Goal: Task Accomplishment & Management: Use online tool/utility

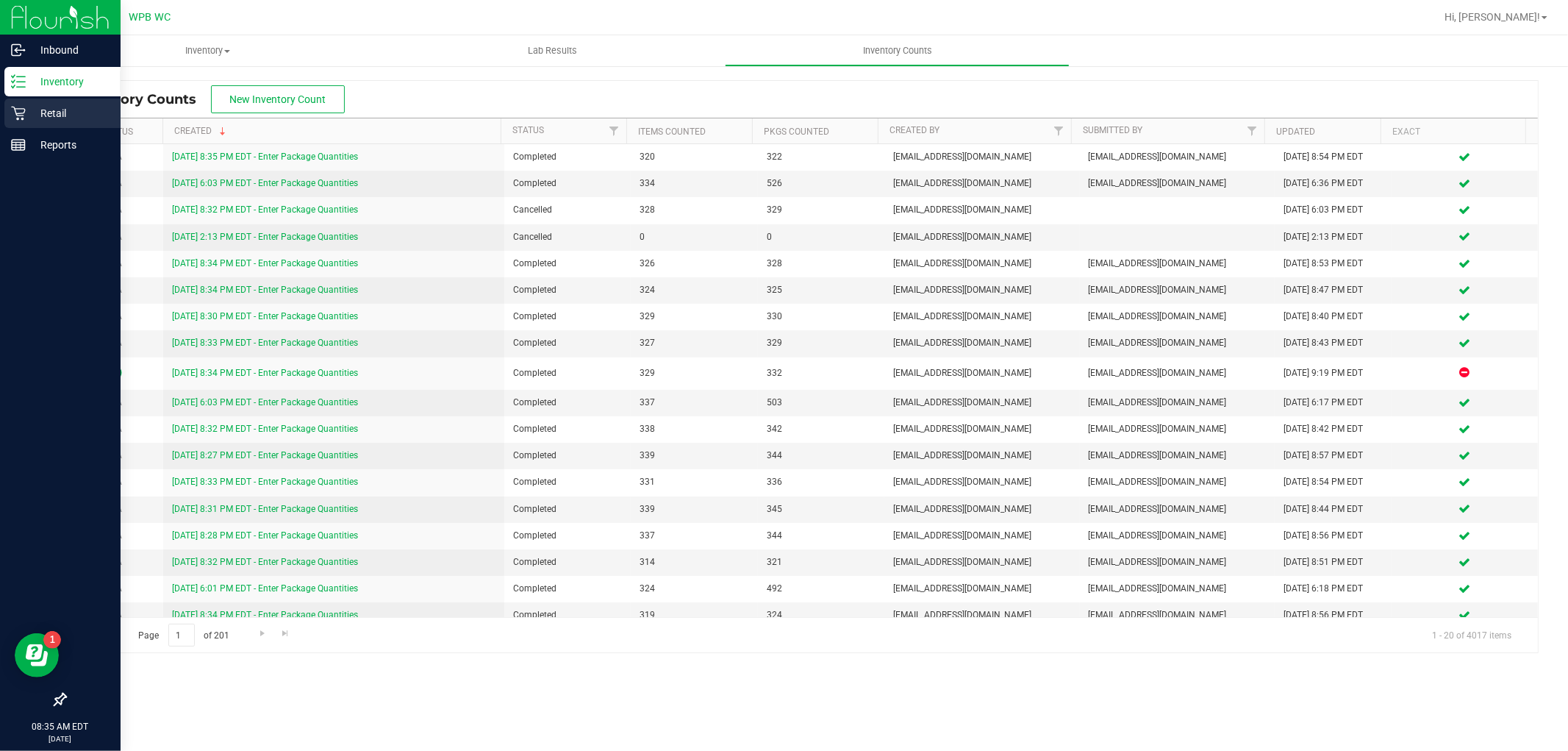
click at [32, 104] on p "Retail" at bounding box center [70, 113] width 89 height 18
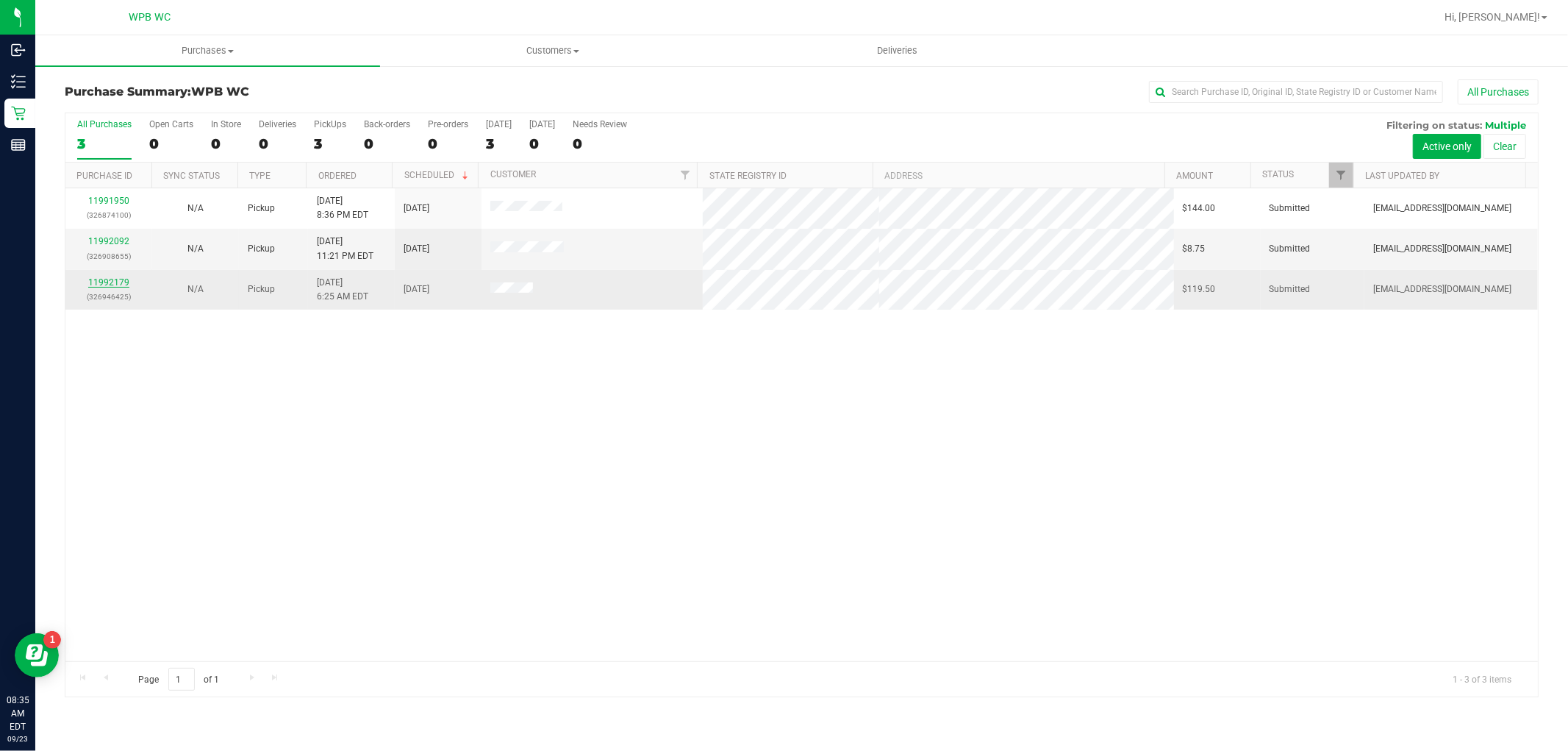
click at [114, 278] on link "11992179" at bounding box center [109, 283] width 41 height 10
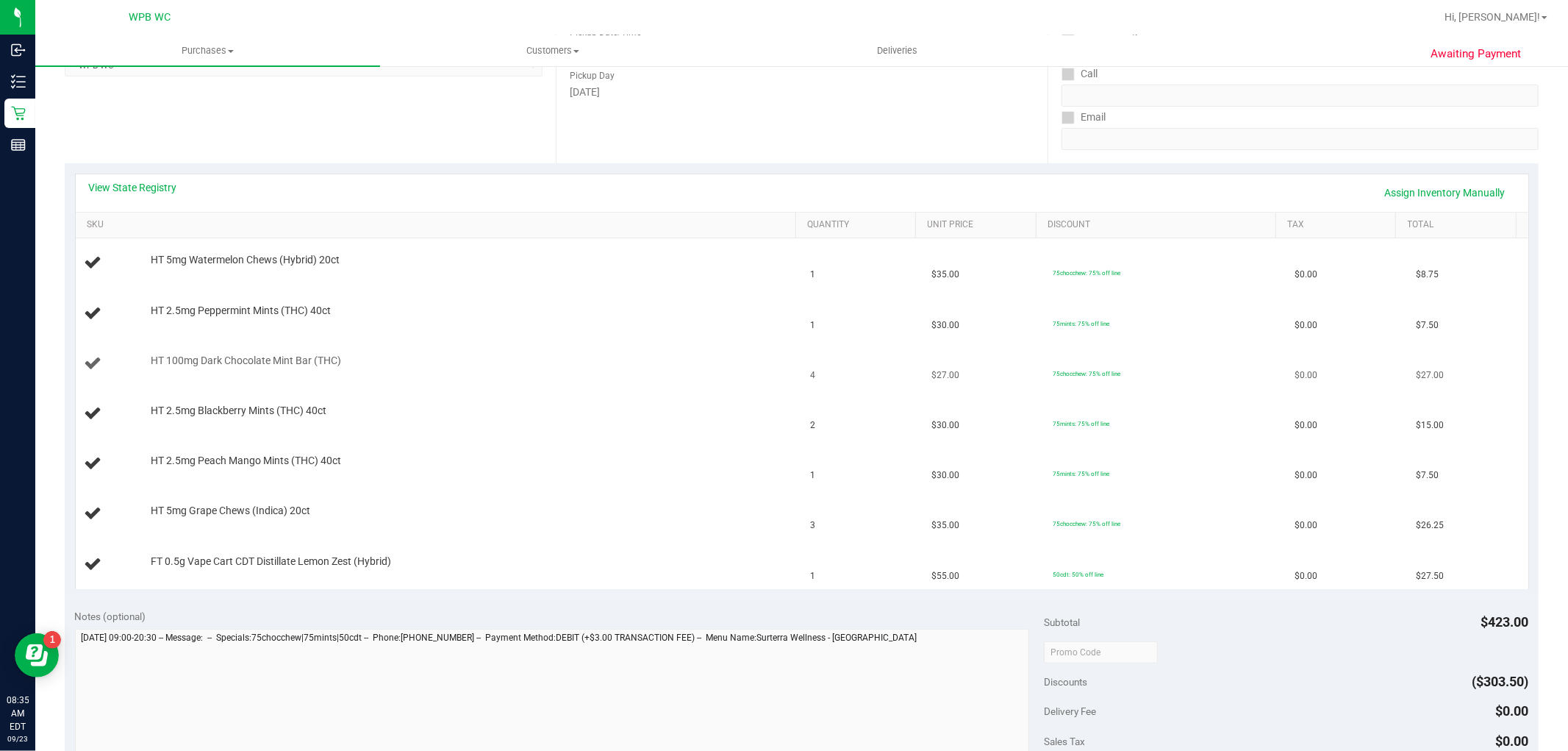
scroll to position [245, 0]
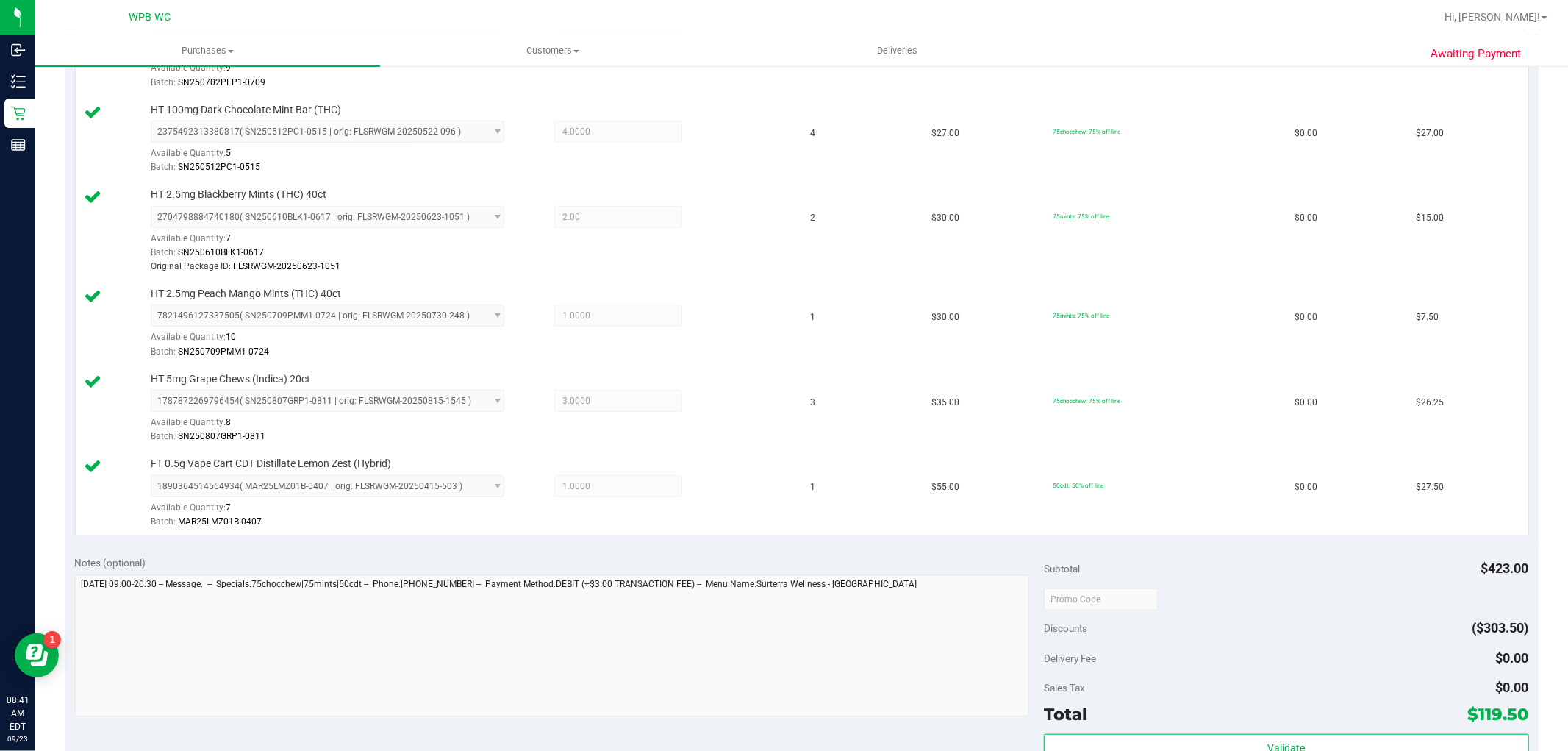
scroll to position [817, 0]
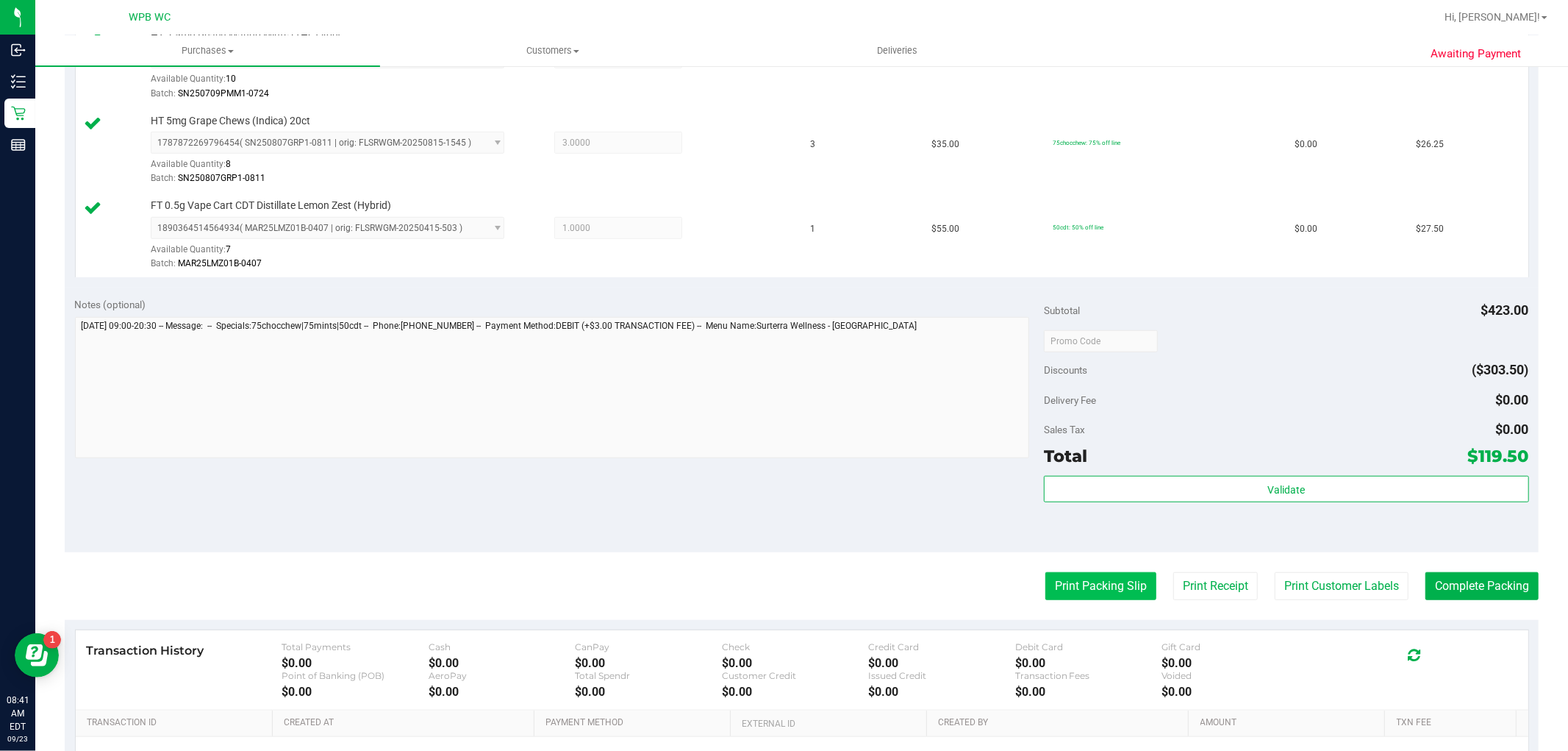
click at [1078, 590] on button "Print Packing Slip" at bounding box center [1101, 587] width 111 height 28
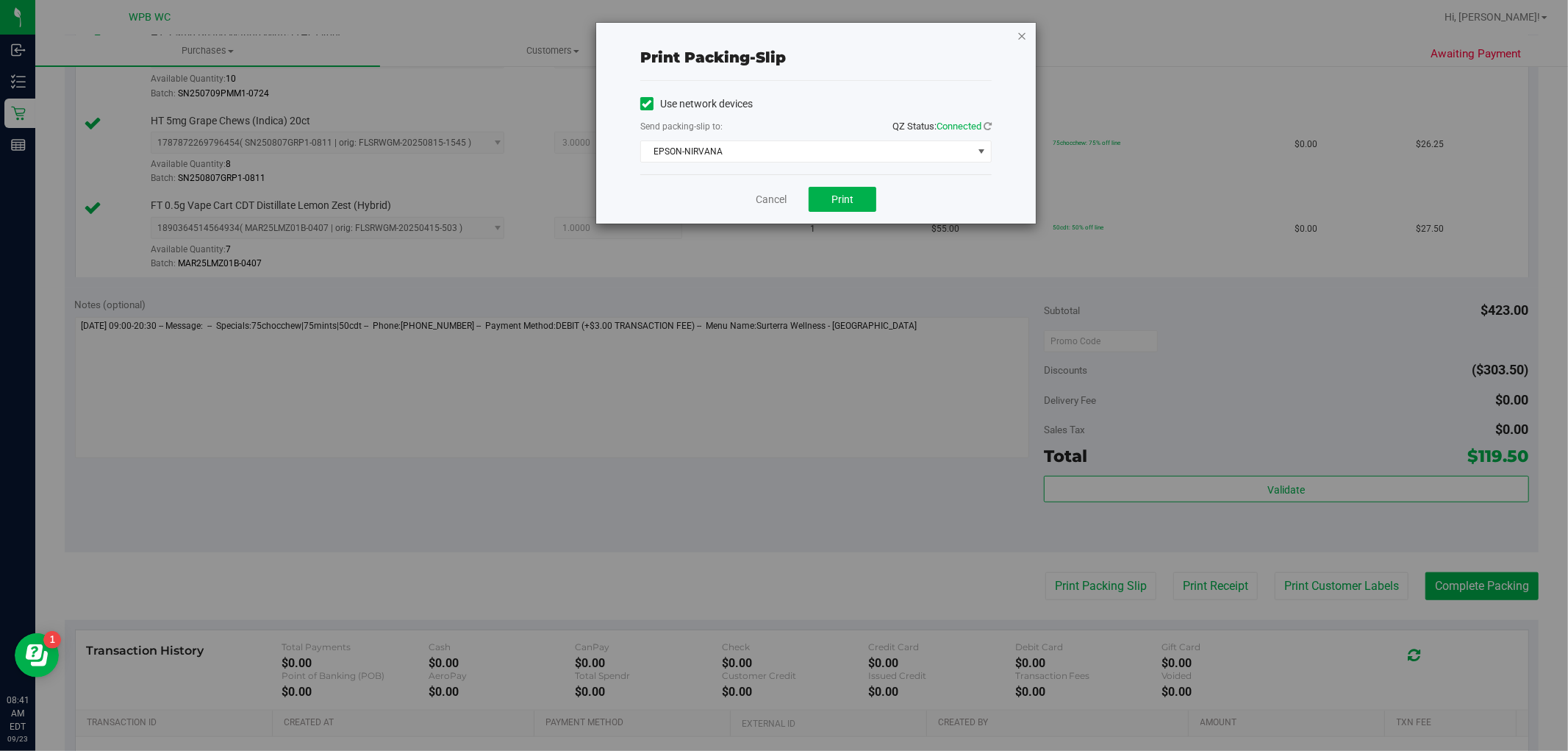
click at [1024, 32] on icon "button" at bounding box center [1022, 36] width 10 height 18
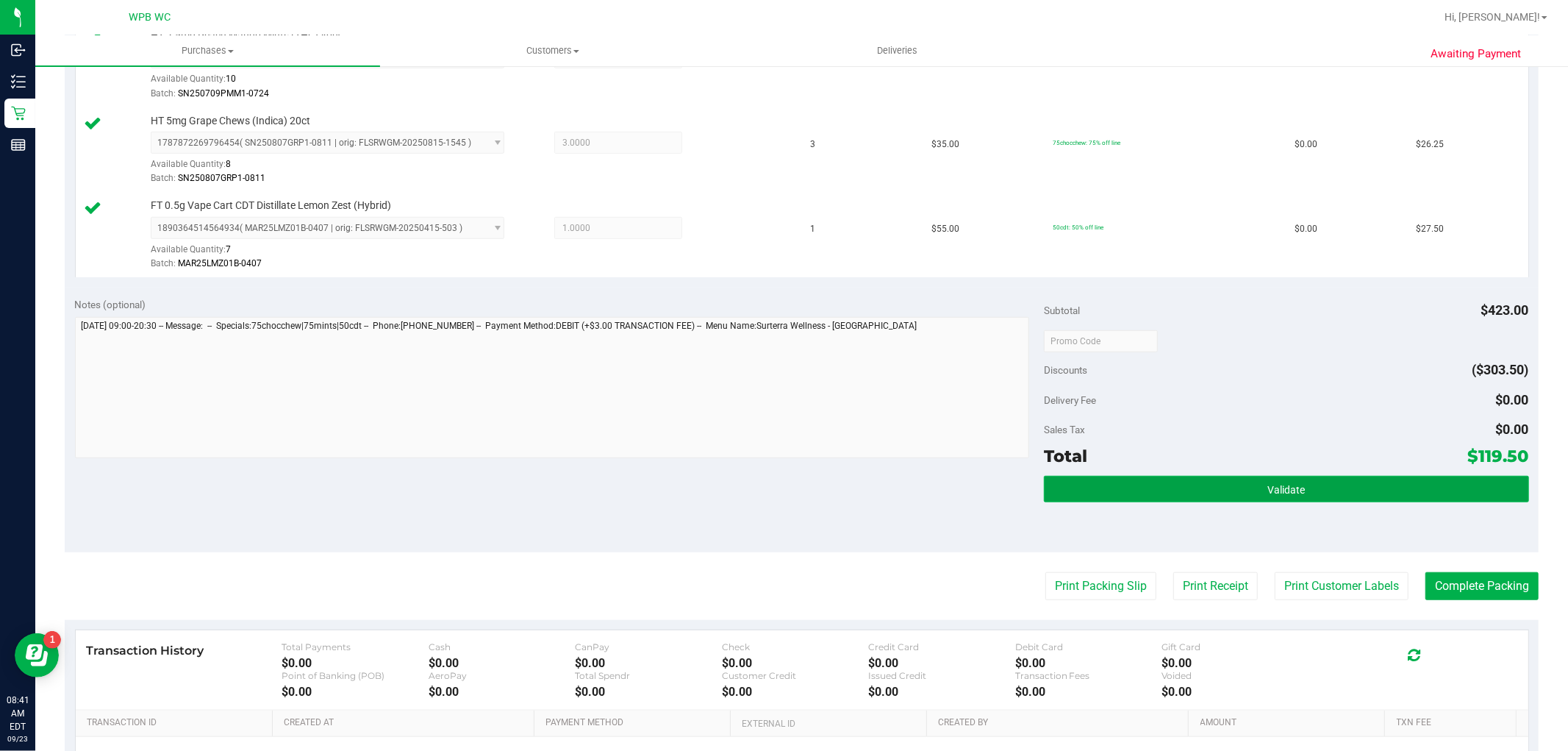
click at [1225, 499] on button "Validate" at bounding box center [1286, 490] width 484 height 27
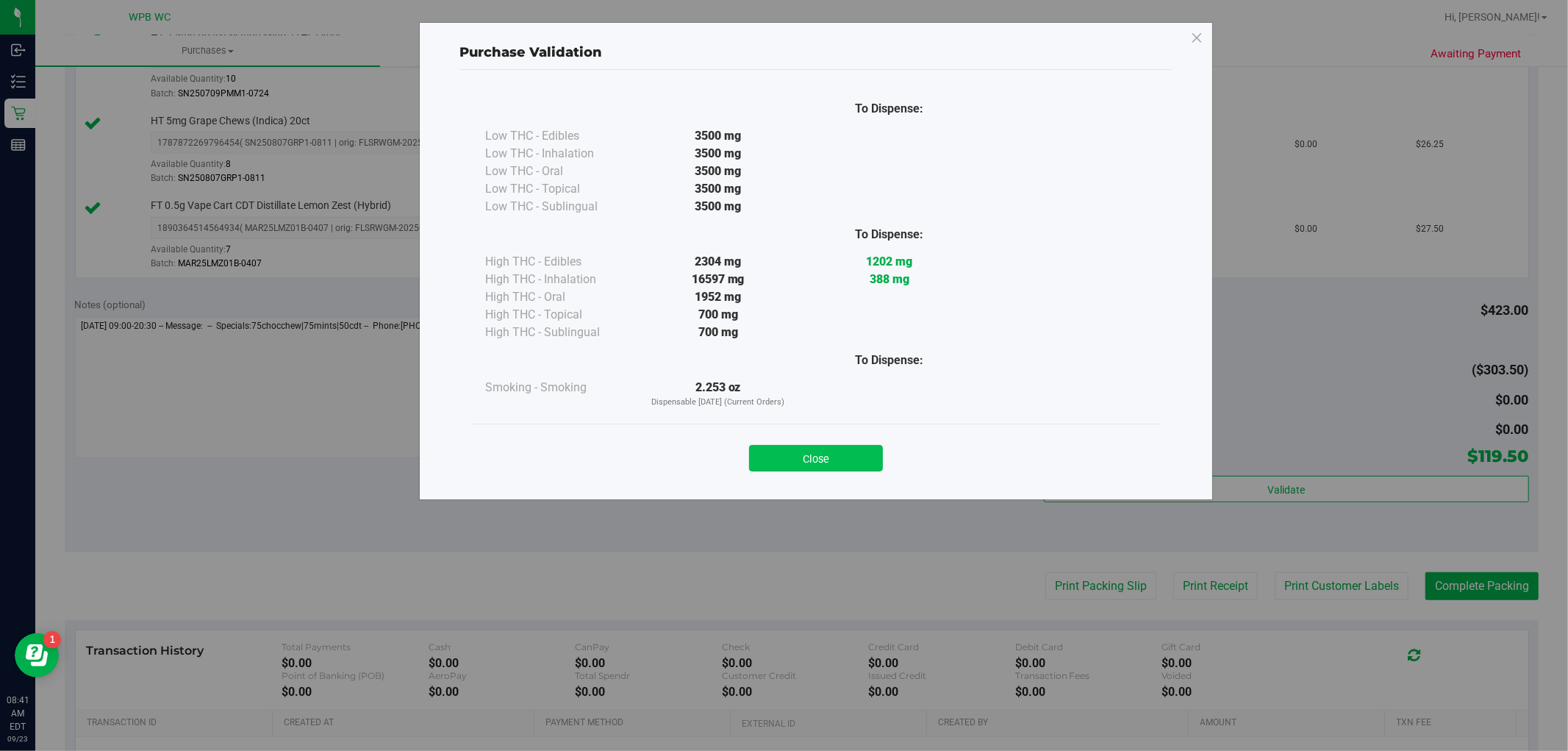
click at [858, 458] on button "Close" at bounding box center [816, 458] width 134 height 27
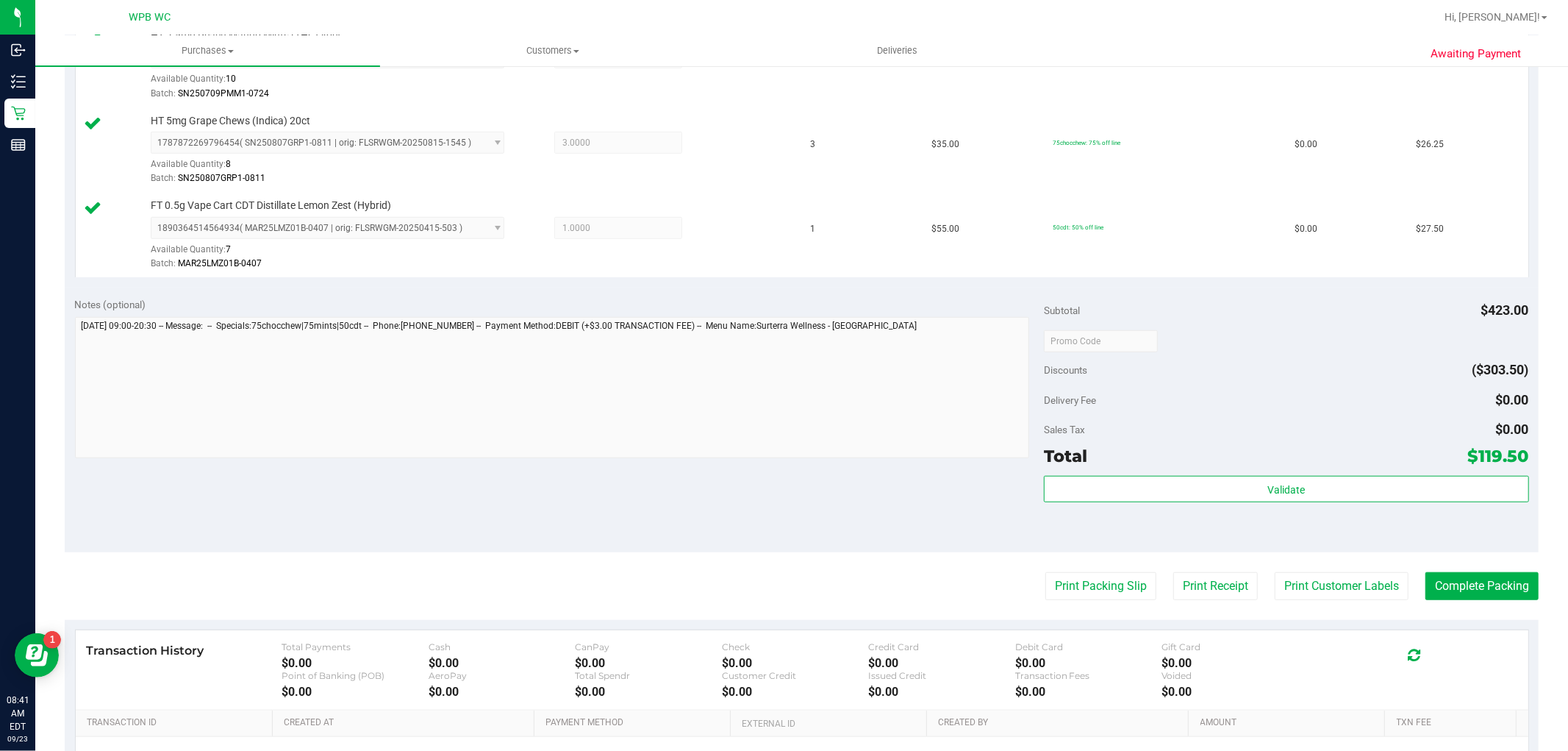
click at [1051, 569] on purchase-details "Back Edit Purchase Cancel Purchase View Profile # 11992179 BioTrack ID: - Submi…" at bounding box center [802, 78] width 1474 height 1632
click at [1061, 584] on button "Print Packing Slip" at bounding box center [1101, 587] width 111 height 28
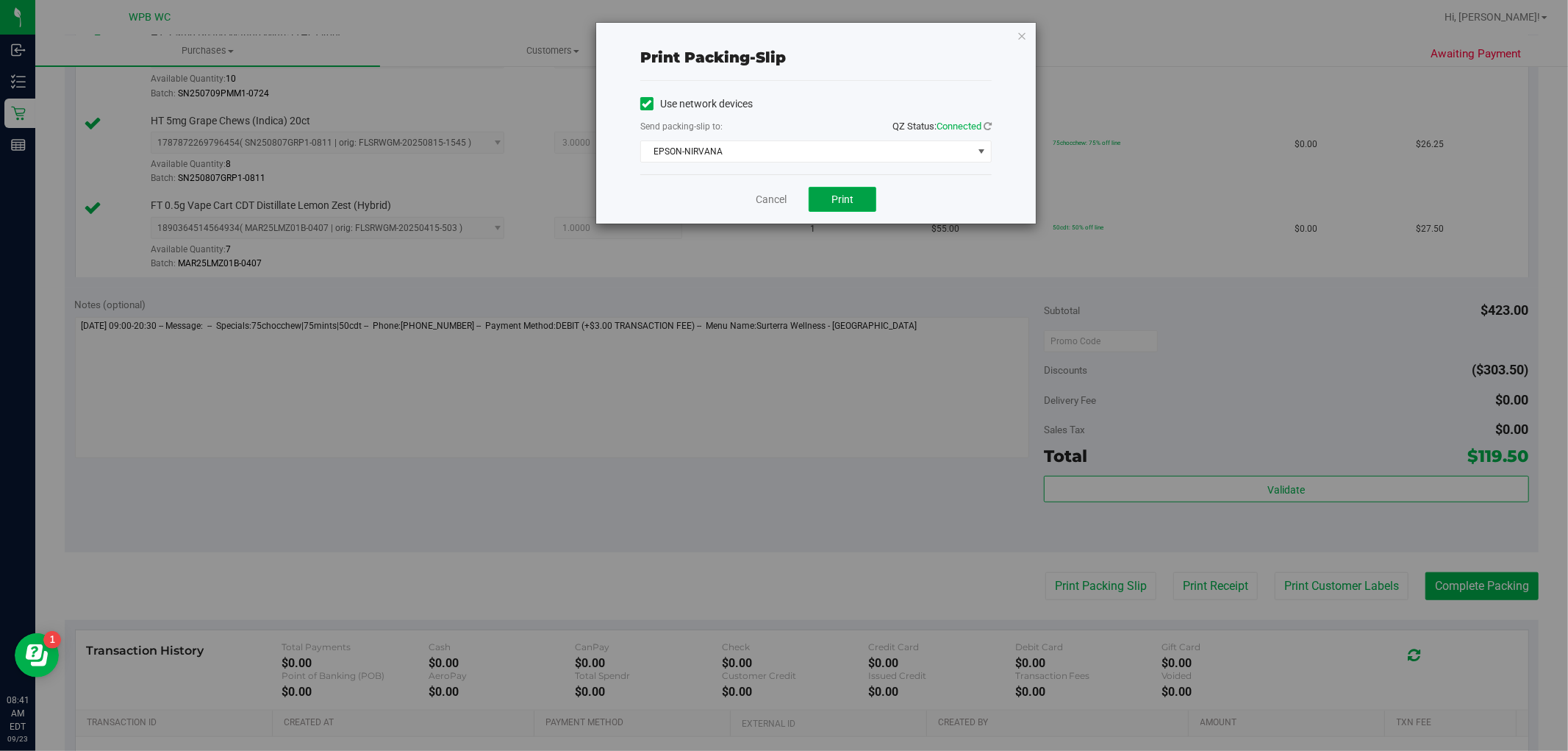
click at [818, 202] on button "Print" at bounding box center [842, 199] width 68 height 25
click at [769, 200] on link "Cancel" at bounding box center [771, 199] width 31 height 16
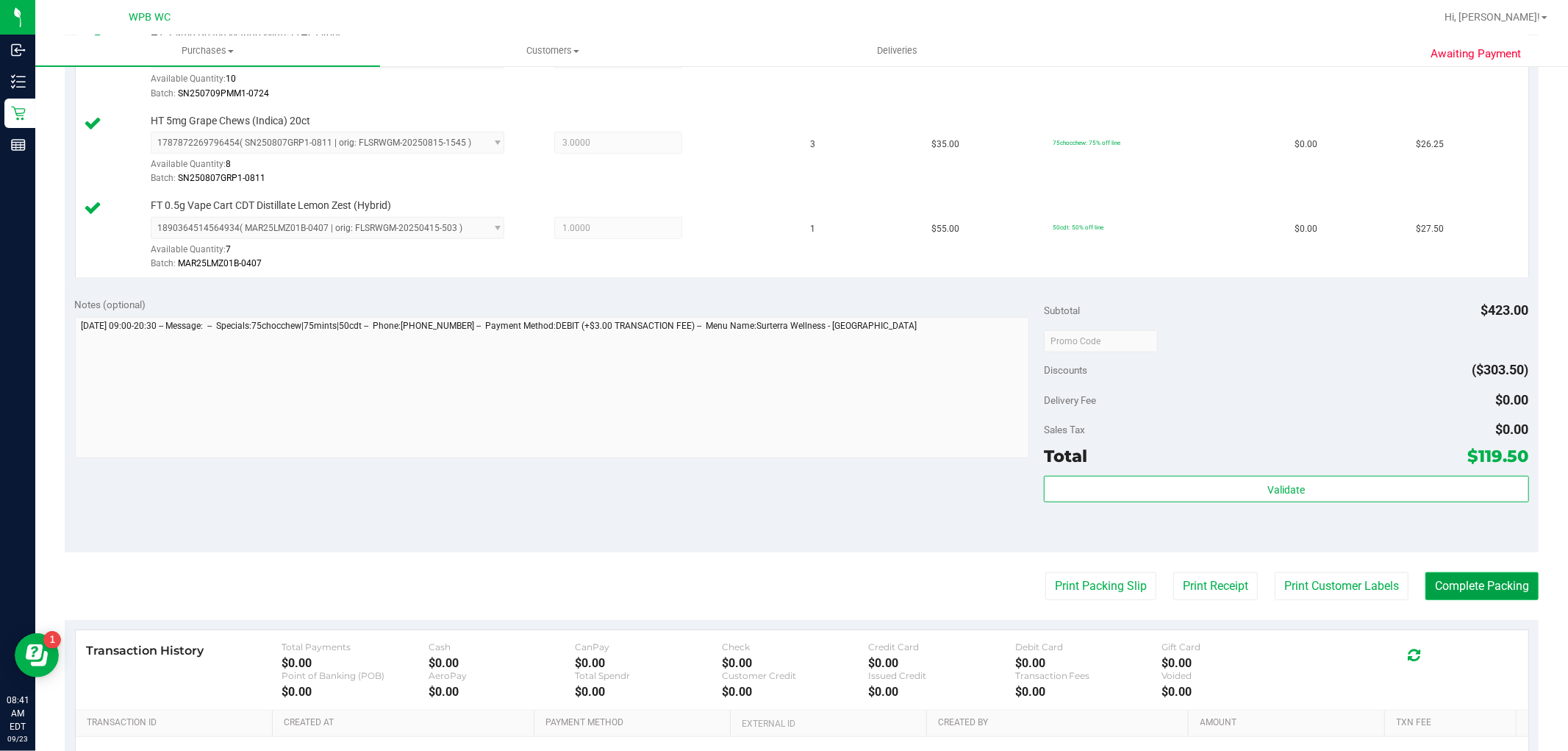
click at [1485, 578] on button "Complete Packing" at bounding box center [1482, 587] width 113 height 28
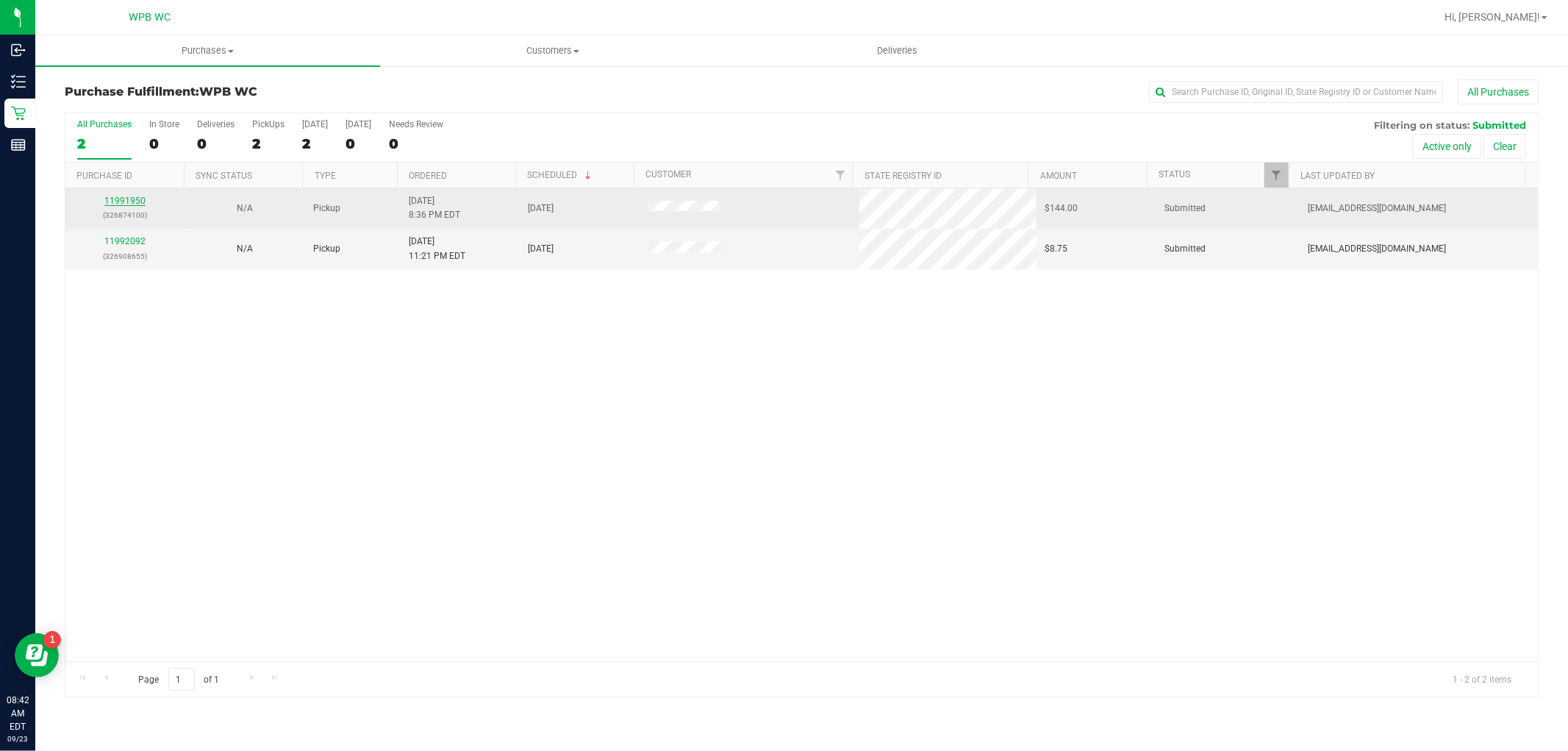
click at [120, 206] on link "11991950" at bounding box center [124, 201] width 41 height 10
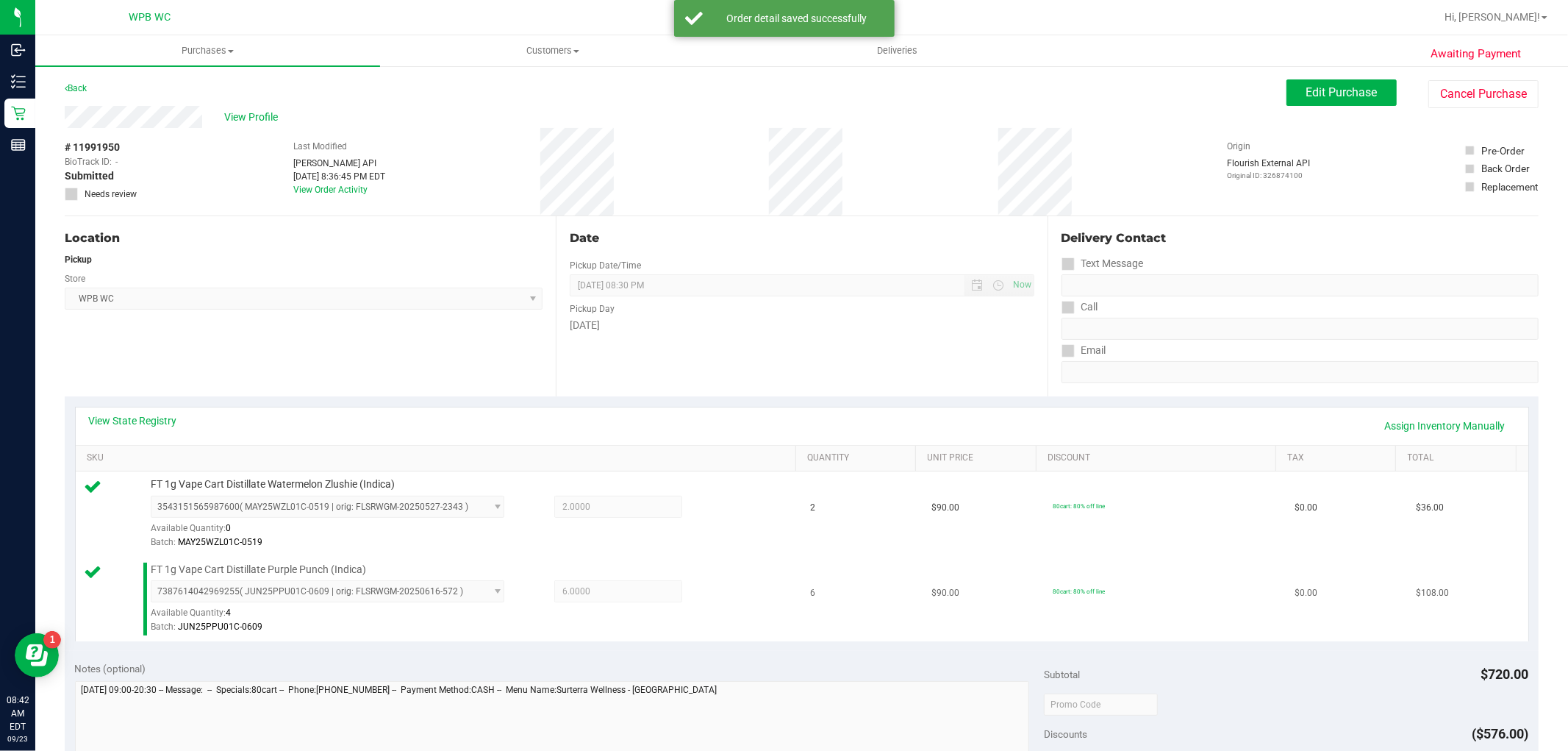
drag, startPoint x: 458, startPoint y: 324, endPoint x: 768, endPoint y: 597, distance: 413.1
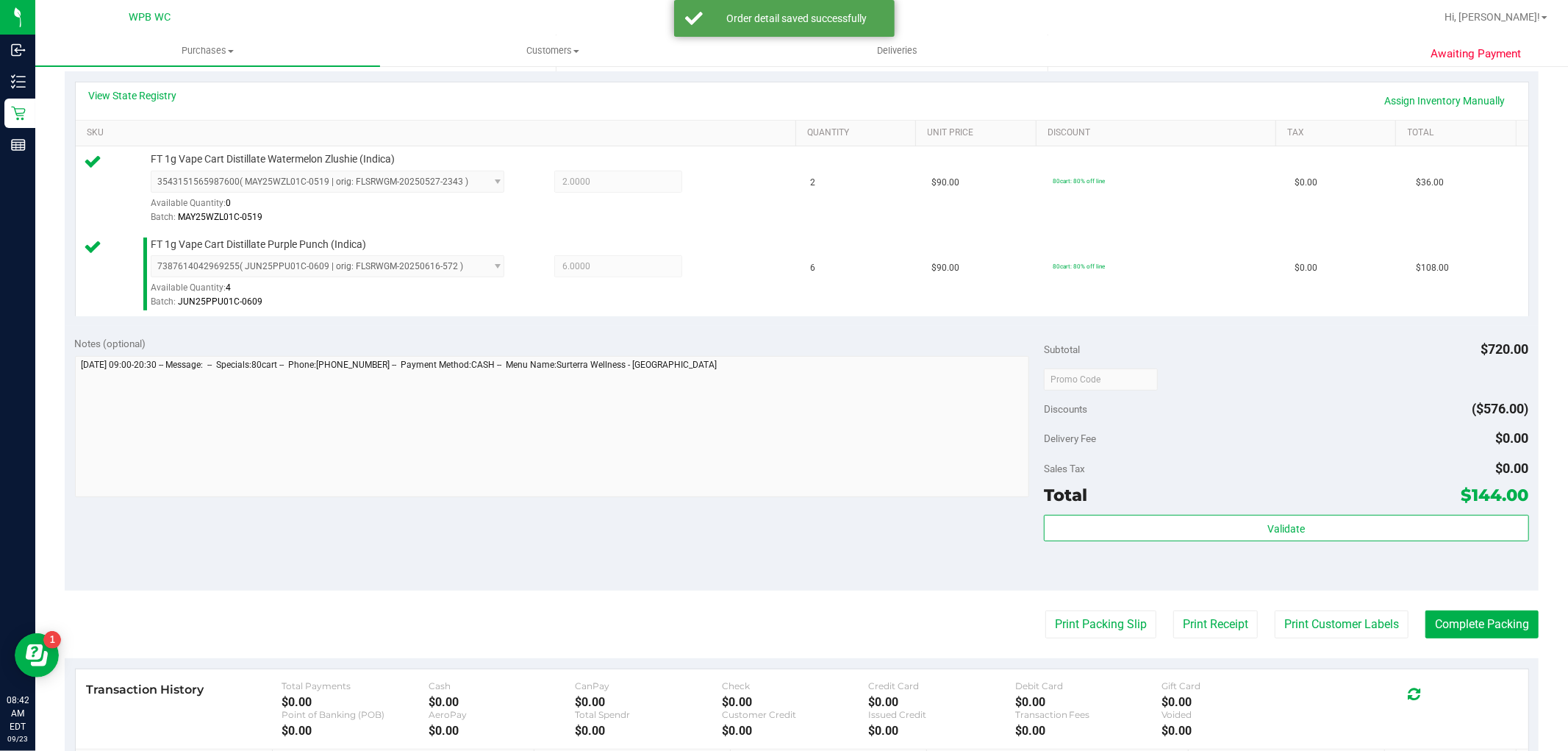
scroll to position [327, 0]
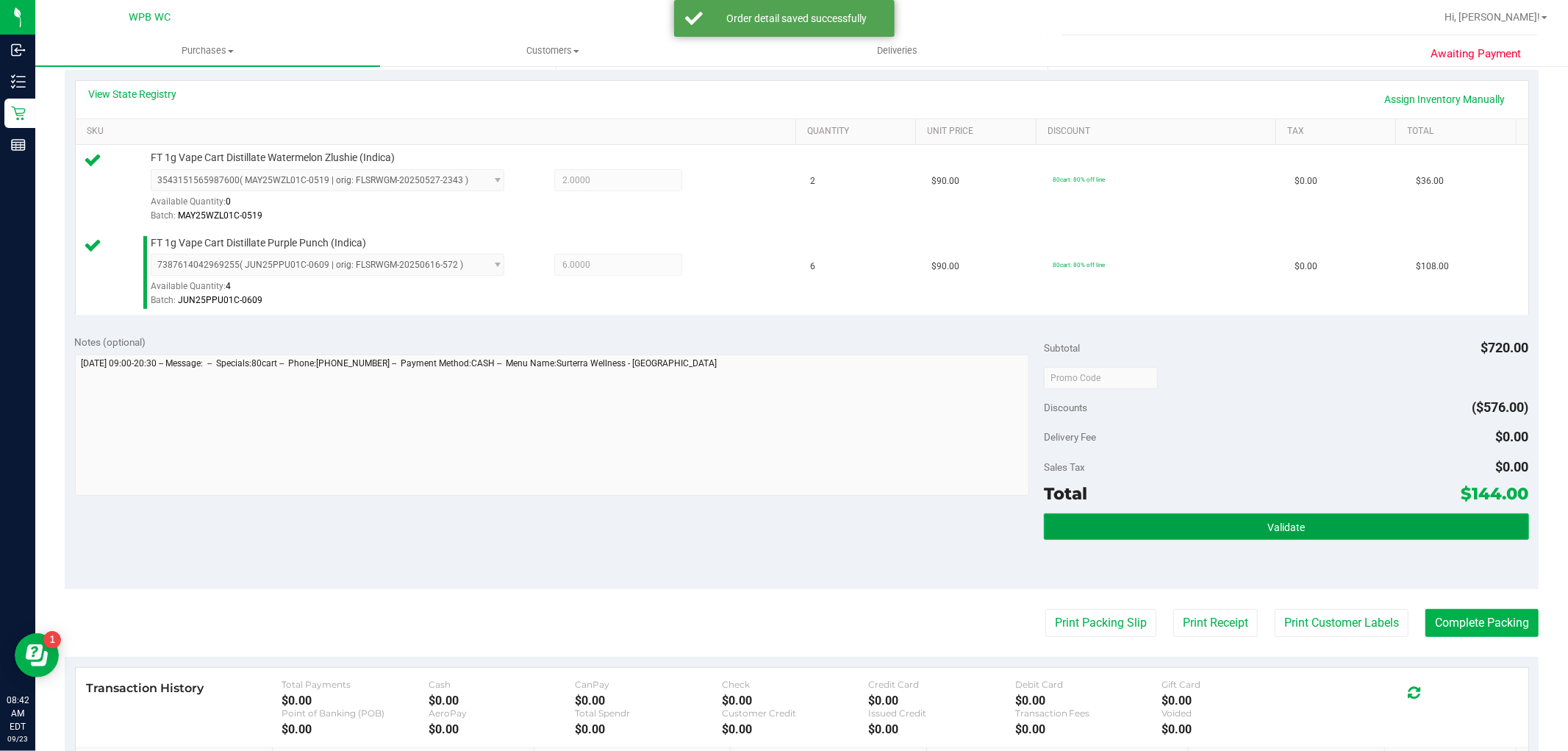
click at [1370, 521] on button "Validate" at bounding box center [1286, 527] width 484 height 27
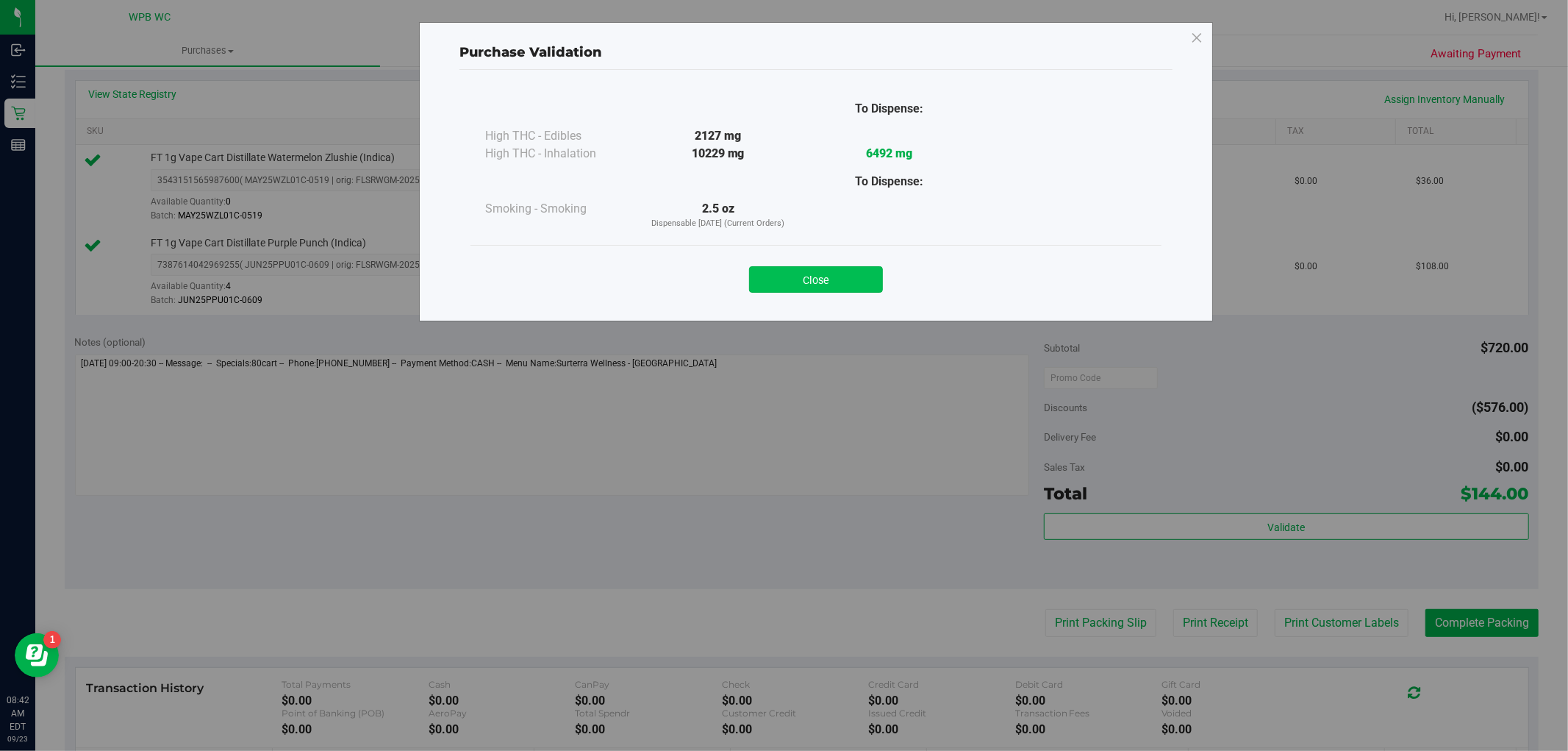
click at [861, 282] on button "Close" at bounding box center [816, 280] width 134 height 27
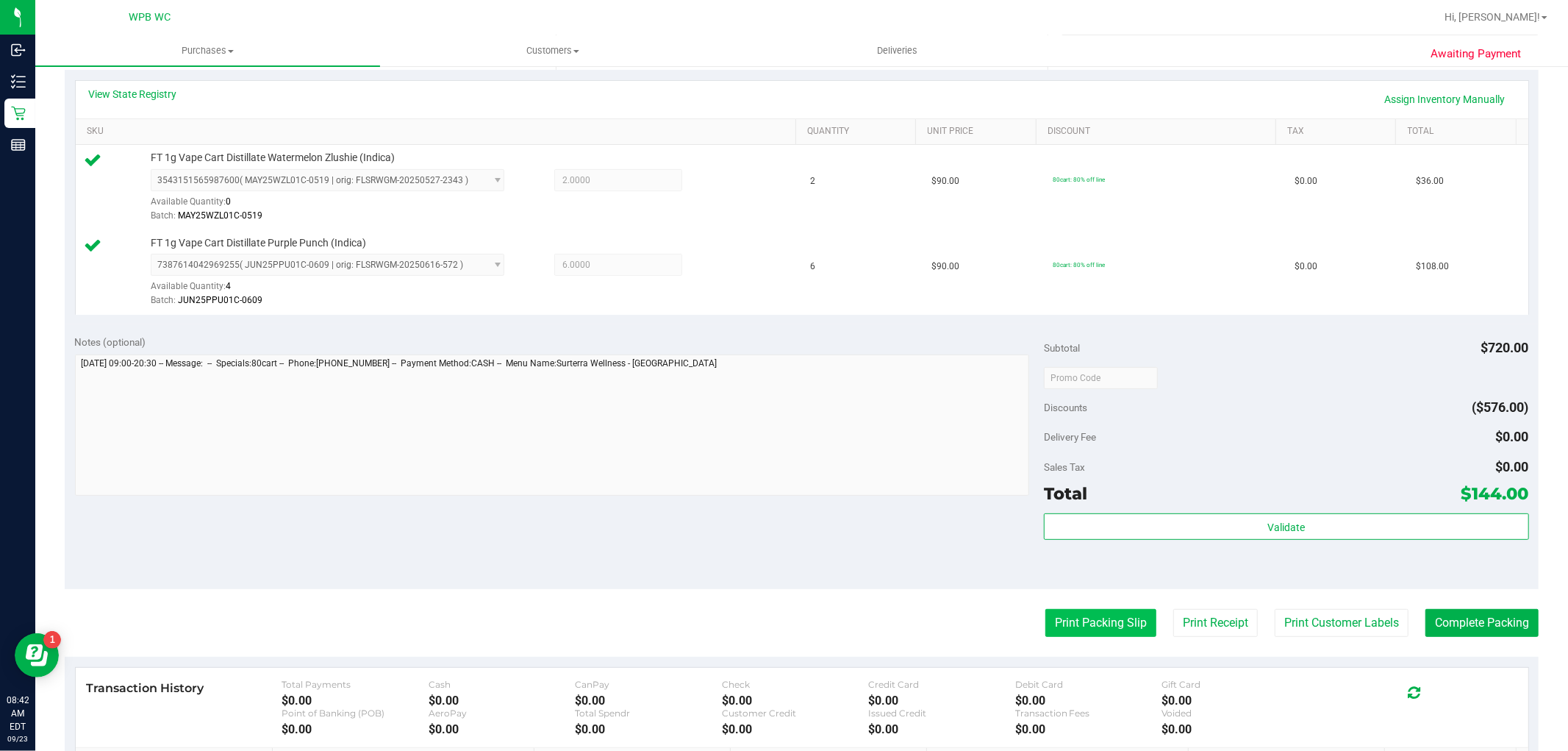
click at [1061, 625] on button "Print Packing Slip" at bounding box center [1101, 623] width 111 height 28
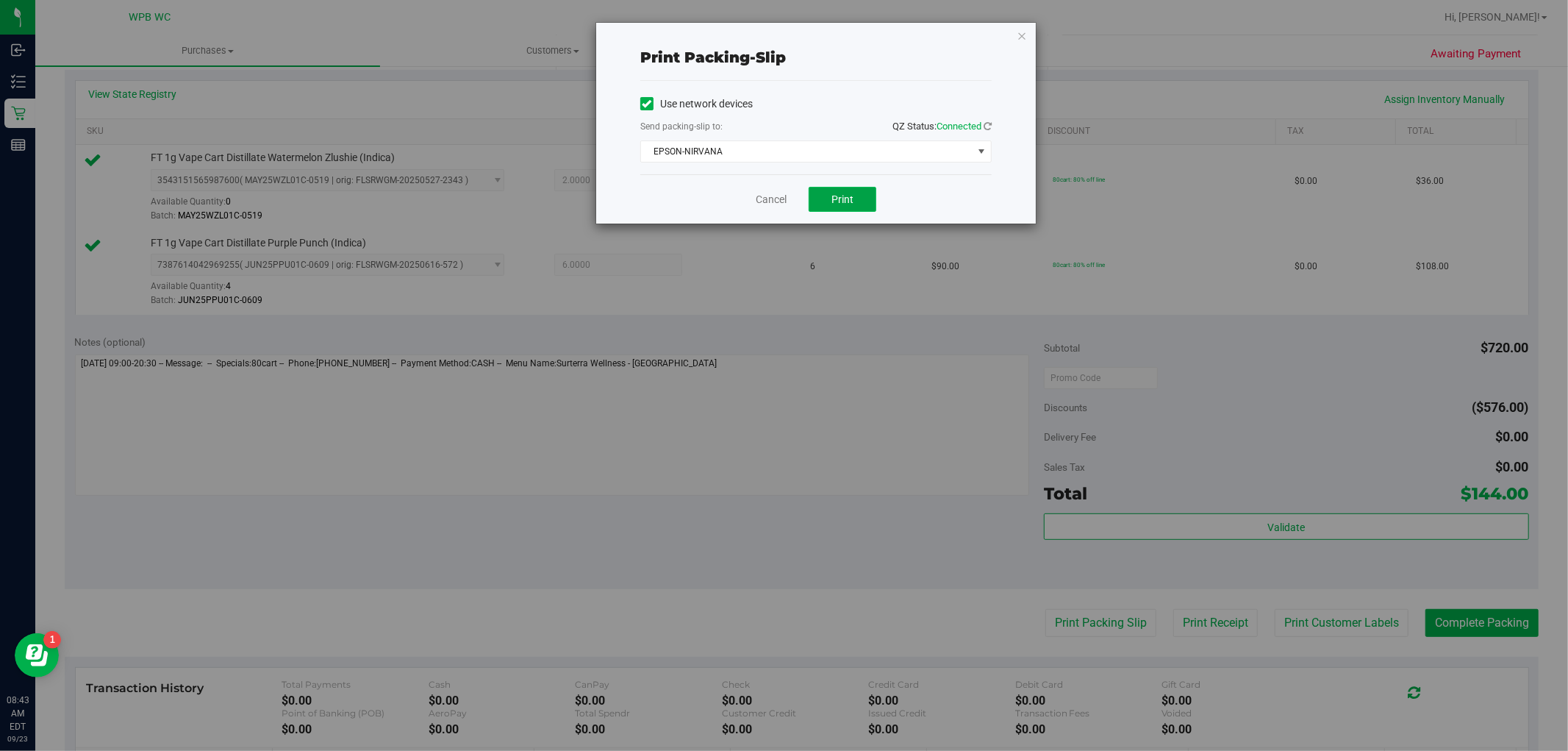
click at [846, 195] on span "Print" at bounding box center [843, 199] width 22 height 12
click at [1021, 34] on icon "button" at bounding box center [1022, 36] width 10 height 18
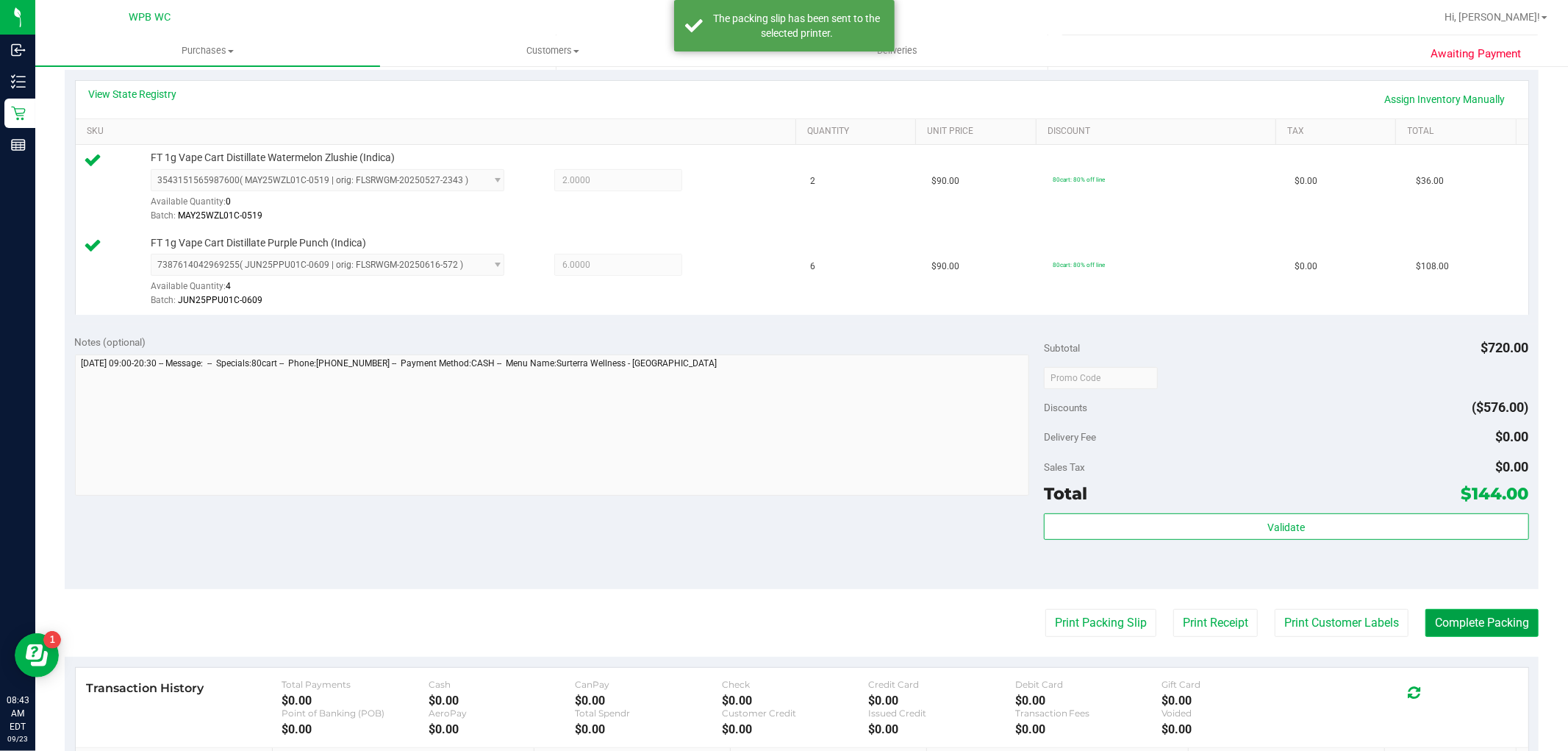
click at [1491, 621] on button "Complete Packing" at bounding box center [1482, 623] width 113 height 28
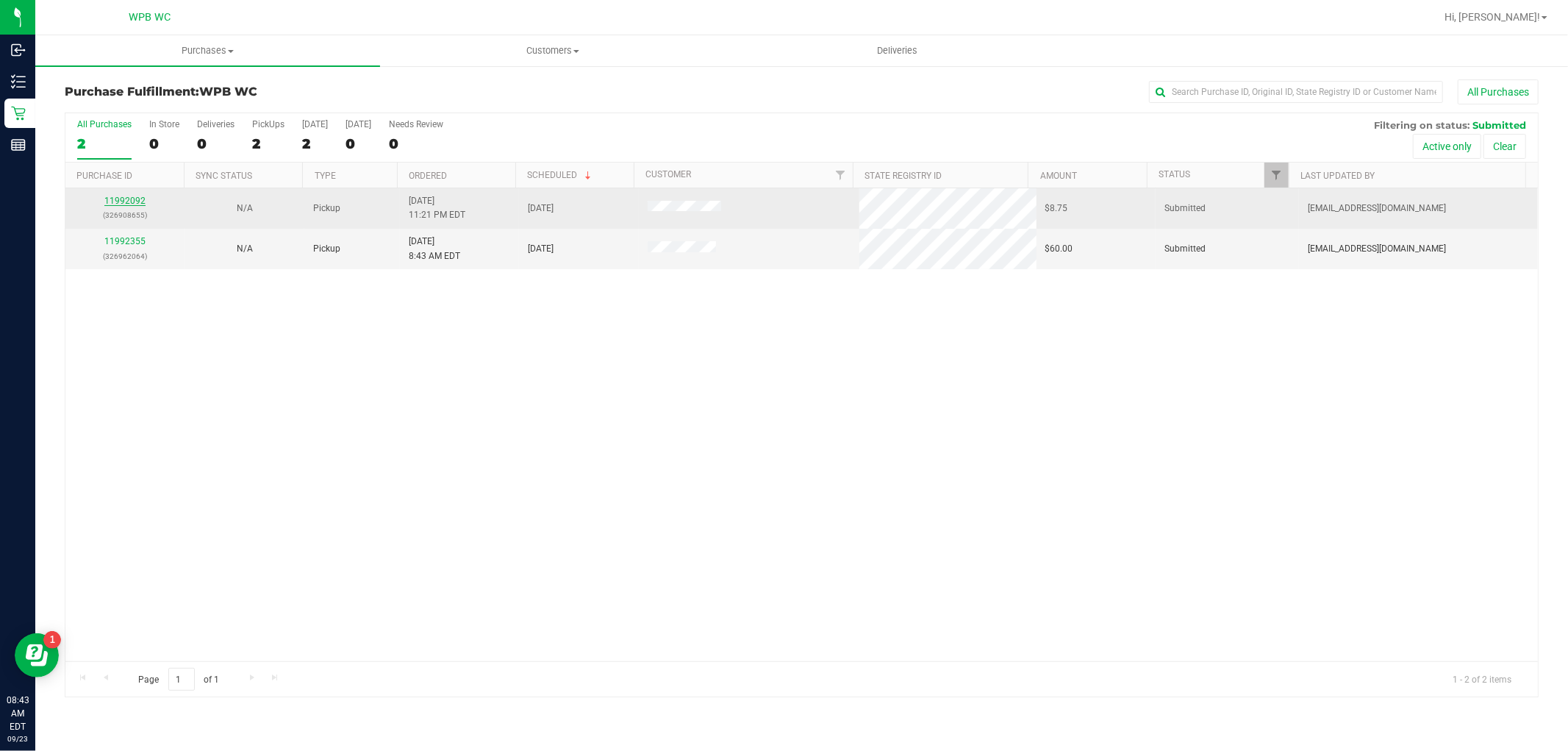
click at [135, 202] on link "11992092" at bounding box center [124, 201] width 41 height 10
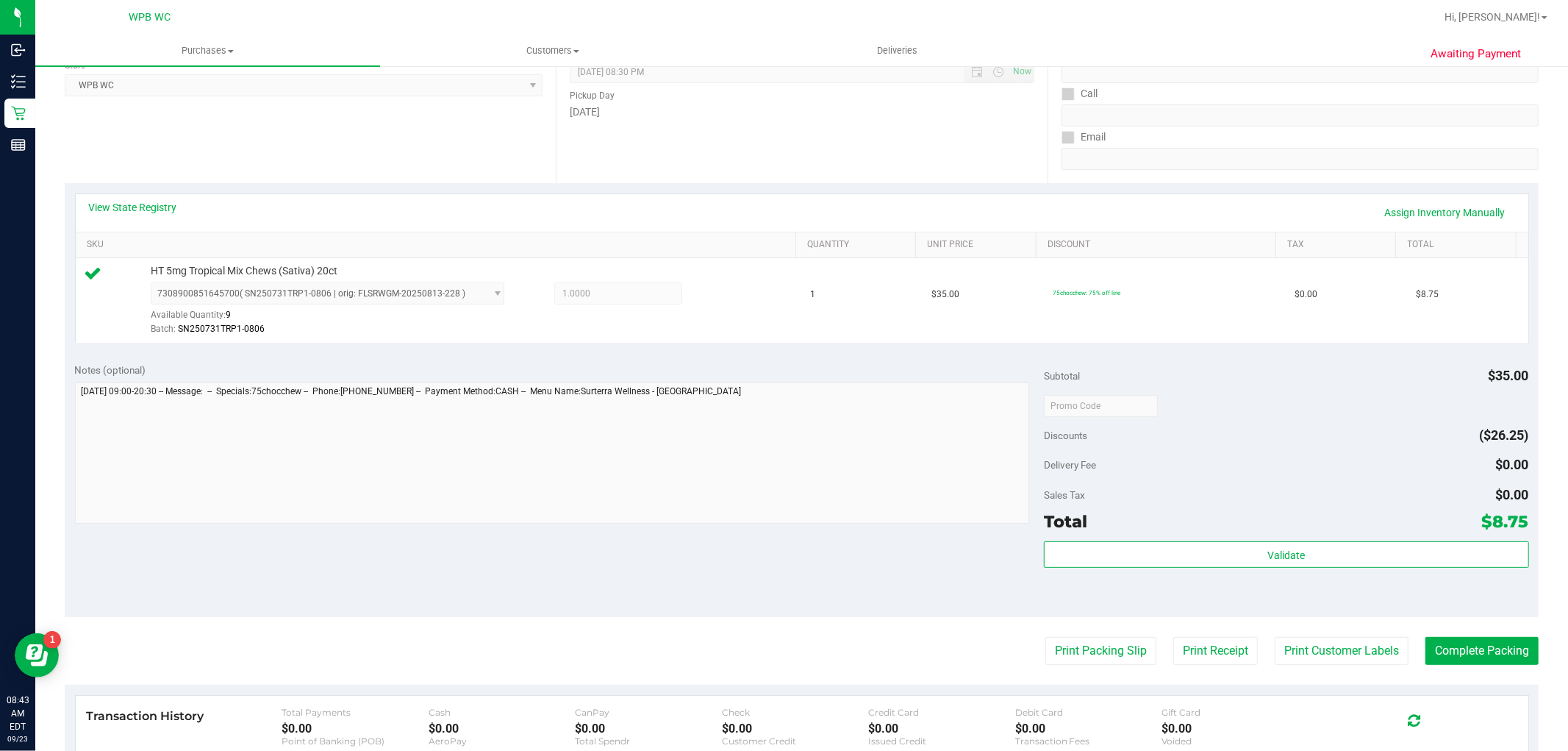
scroll to position [327, 0]
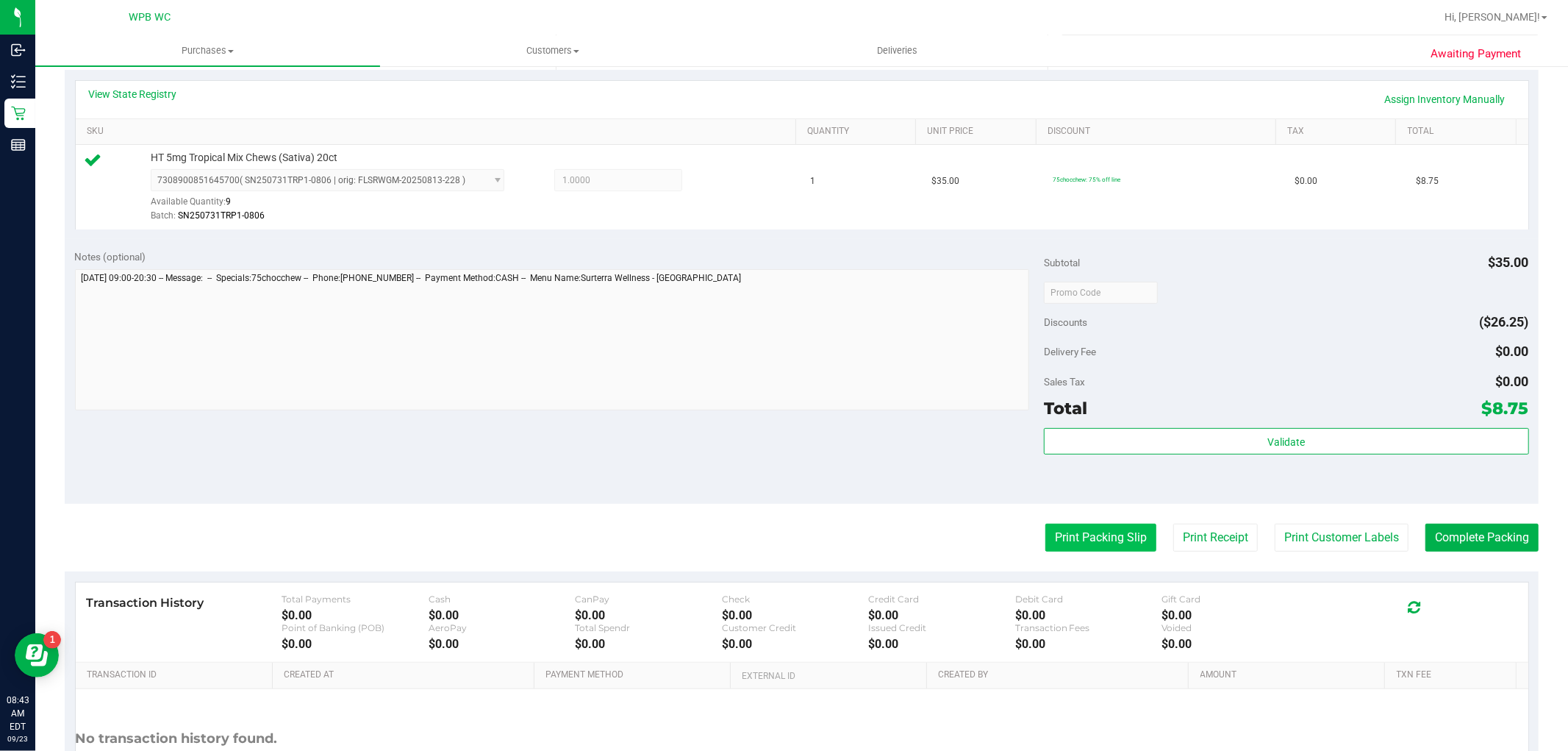
click at [1112, 526] on button "Print Packing Slip" at bounding box center [1101, 538] width 111 height 28
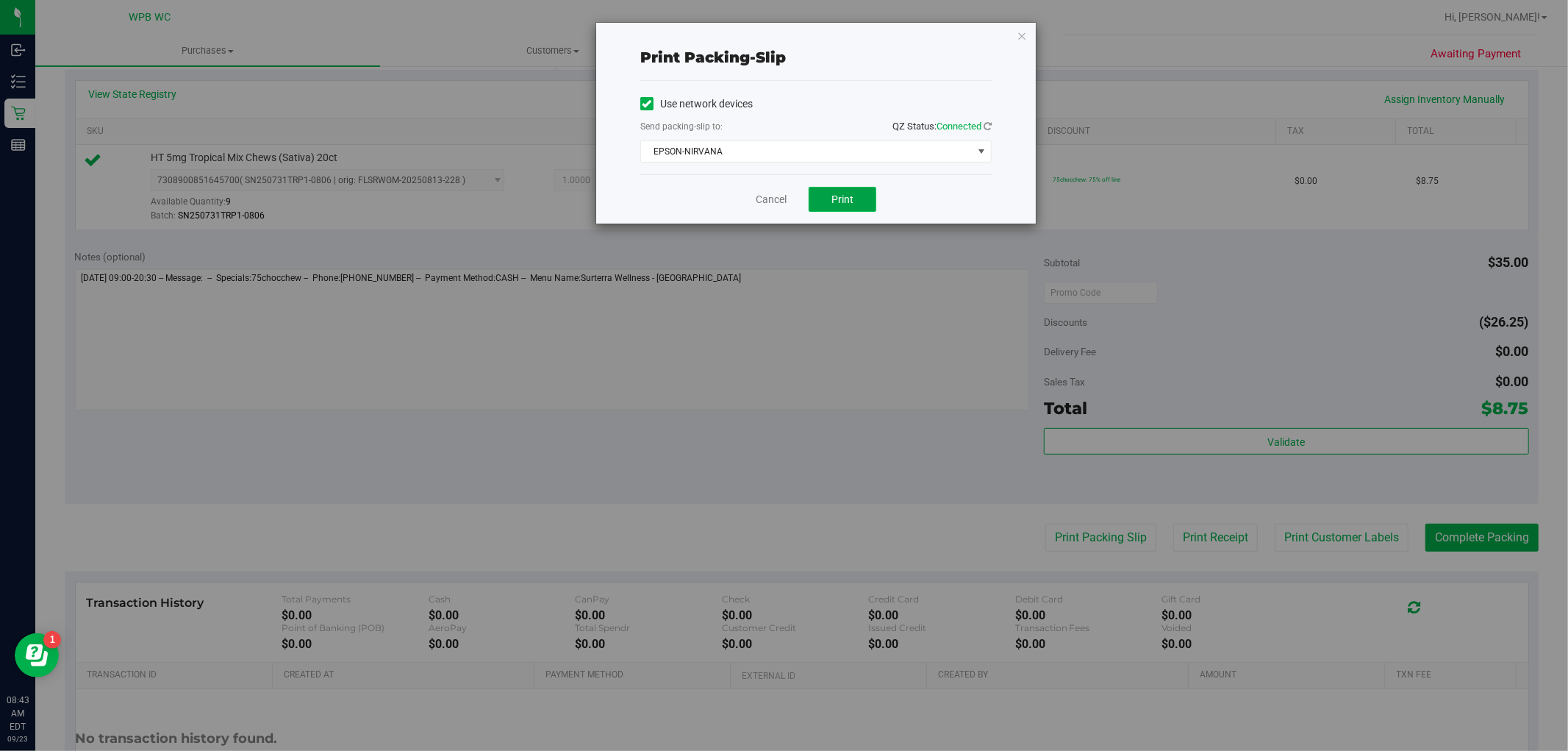
click at [846, 199] on span "Print" at bounding box center [843, 199] width 22 height 12
click at [1020, 35] on icon "button" at bounding box center [1022, 36] width 10 height 18
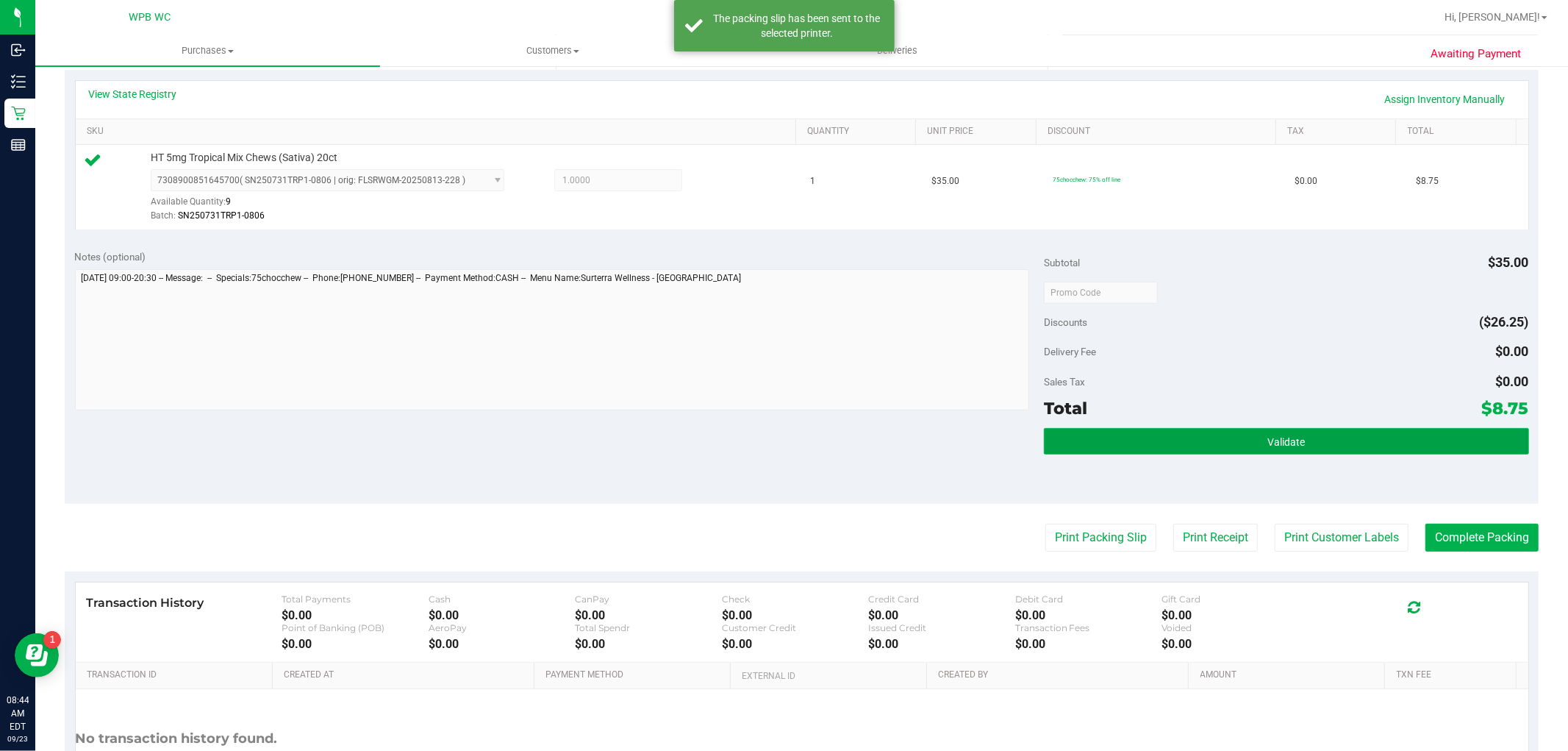
click at [1195, 447] on button "Validate" at bounding box center [1286, 441] width 484 height 27
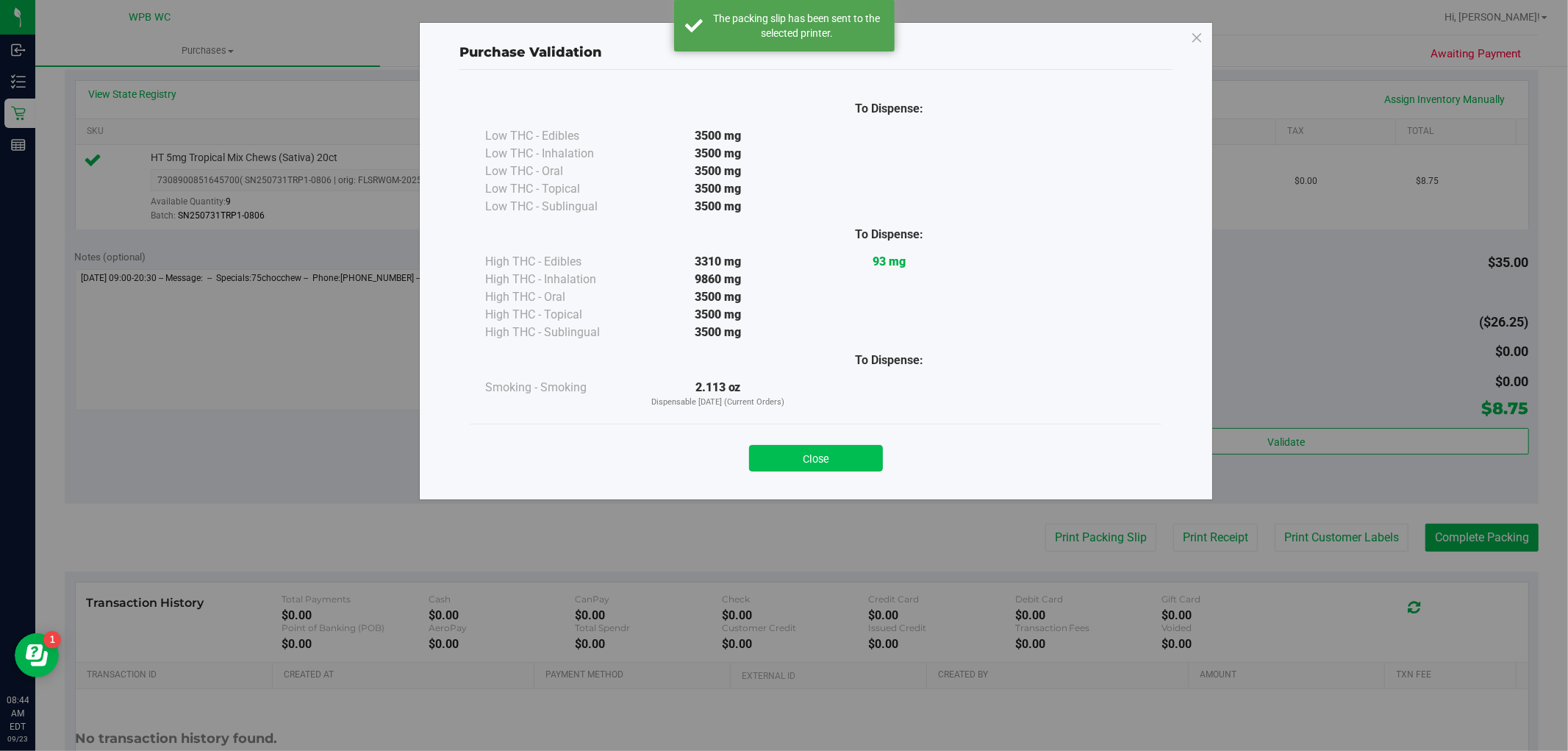
click at [849, 450] on button "Close" at bounding box center [816, 458] width 134 height 27
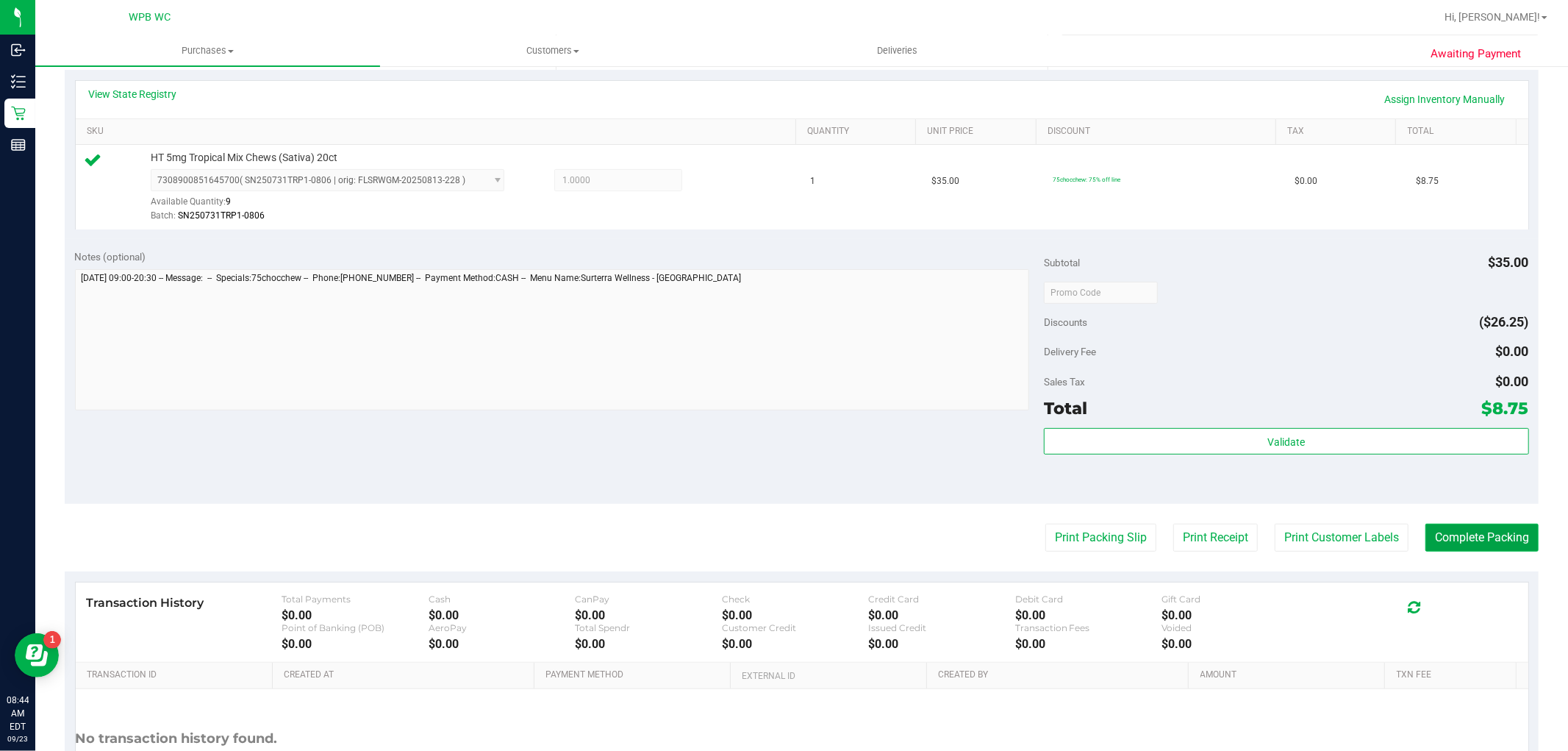
click at [1482, 541] on button "Complete Packing" at bounding box center [1482, 538] width 113 height 28
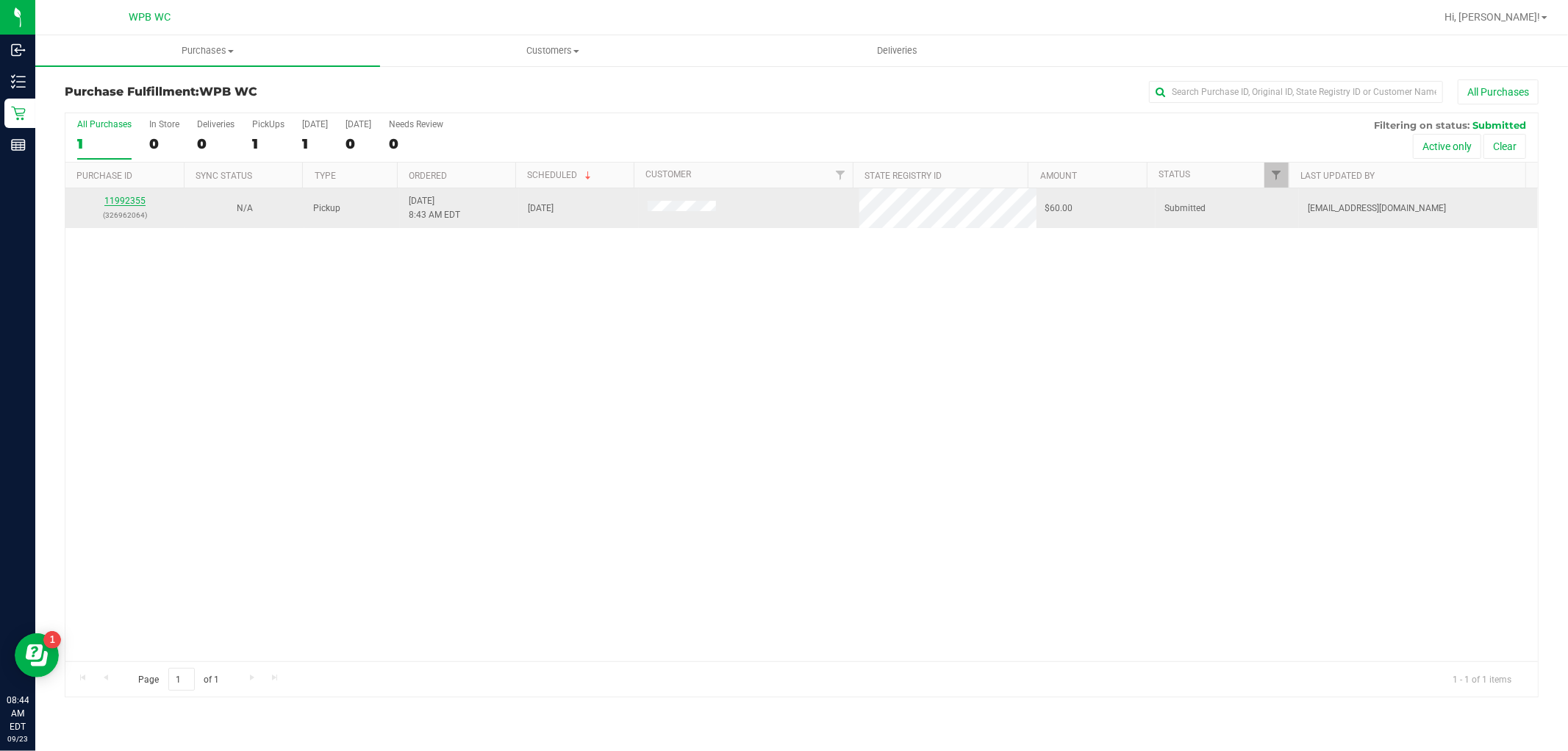
click at [134, 199] on link "11992355" at bounding box center [124, 201] width 41 height 10
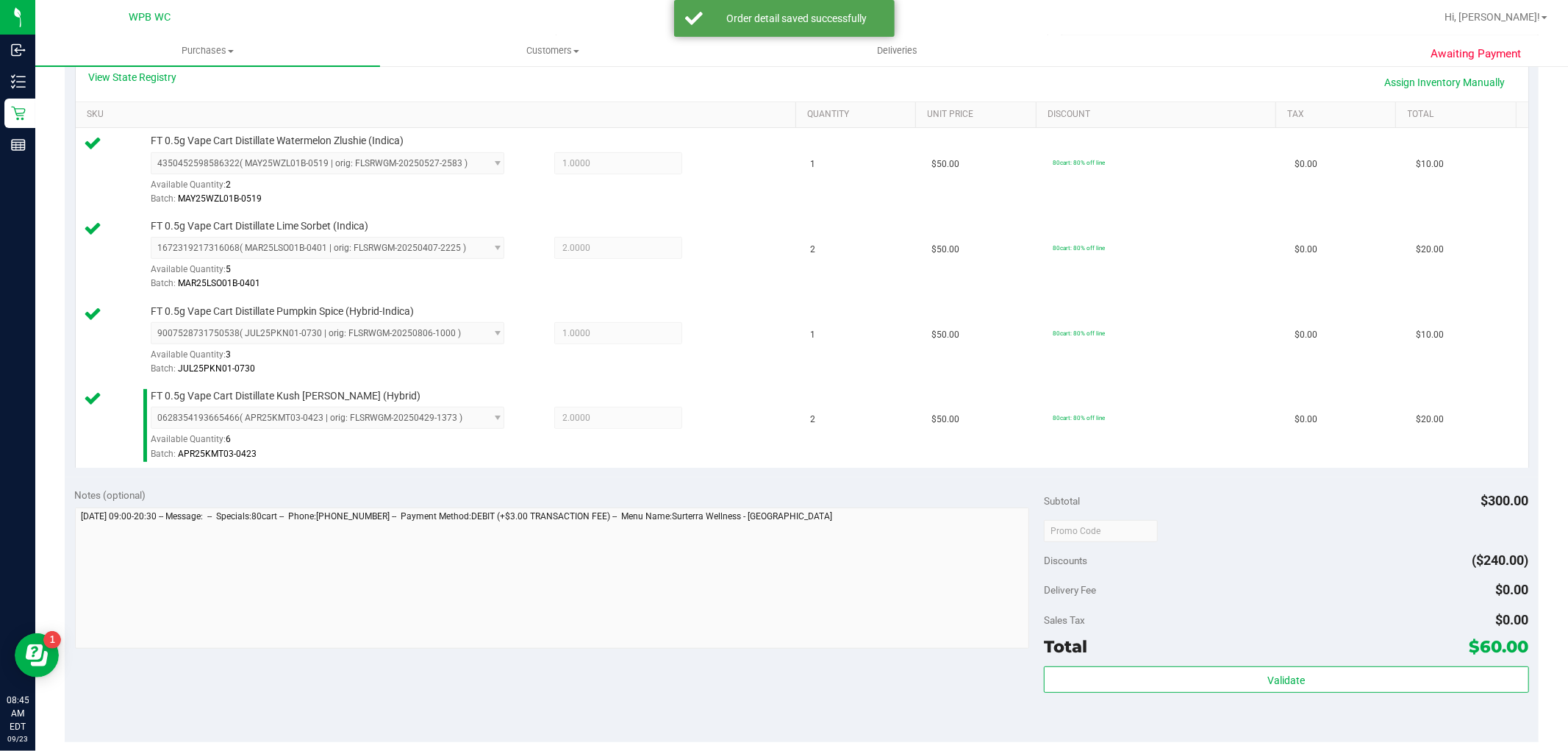
scroll to position [709, 0]
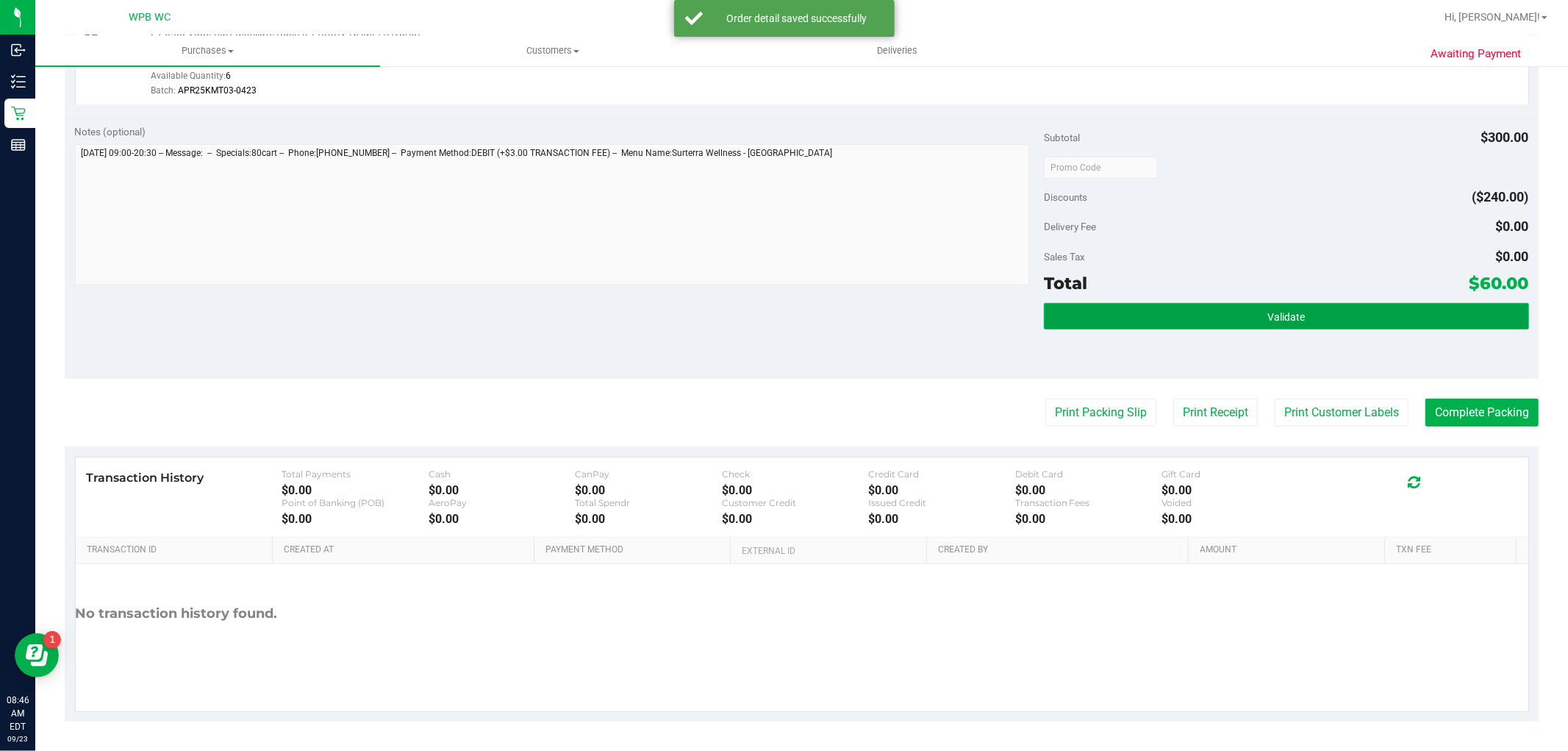
click at [1195, 316] on button "Validate" at bounding box center [1286, 316] width 484 height 27
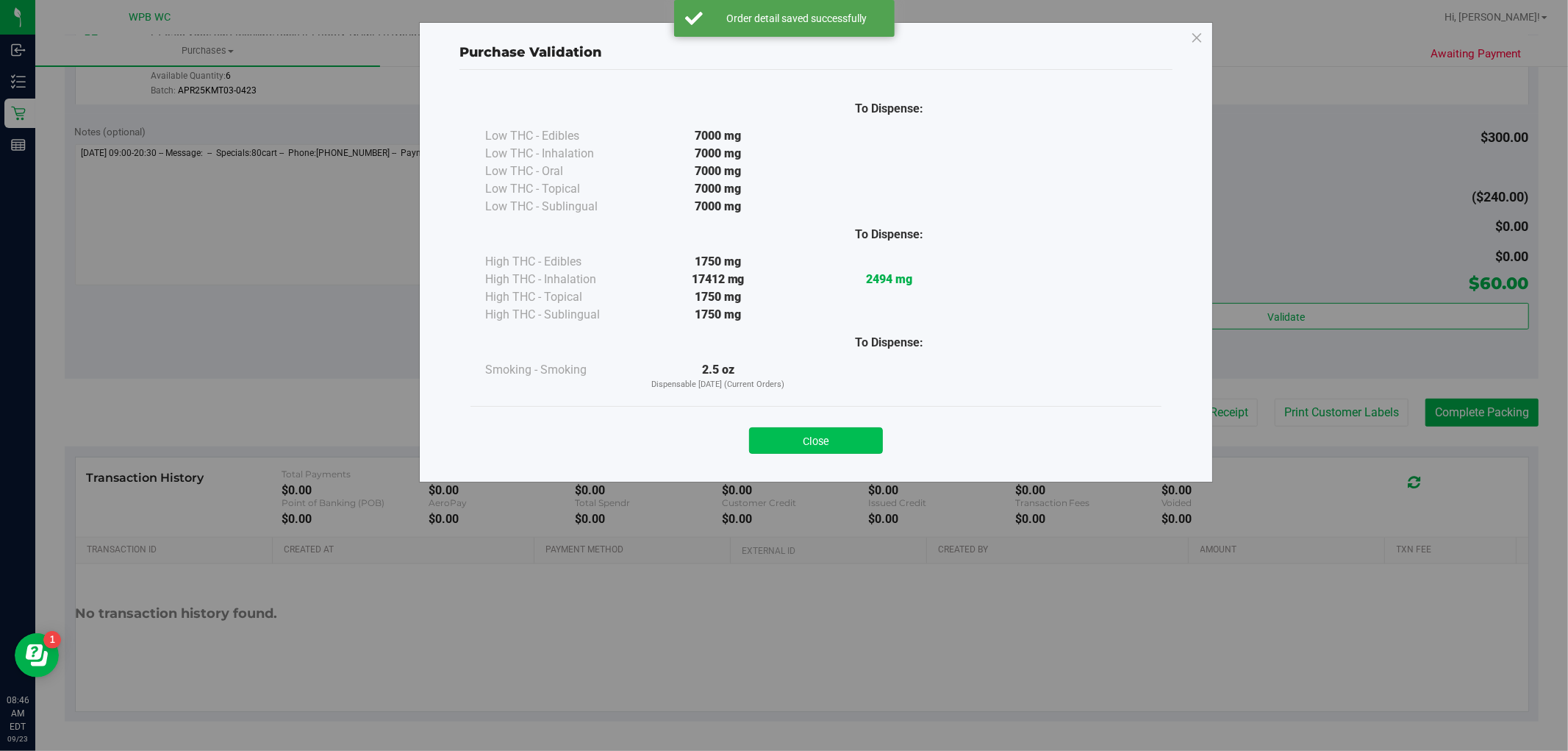
drag, startPoint x: 782, startPoint y: 450, endPoint x: 876, endPoint y: 443, distance: 94.3
click at [783, 451] on button "Close" at bounding box center [816, 441] width 134 height 27
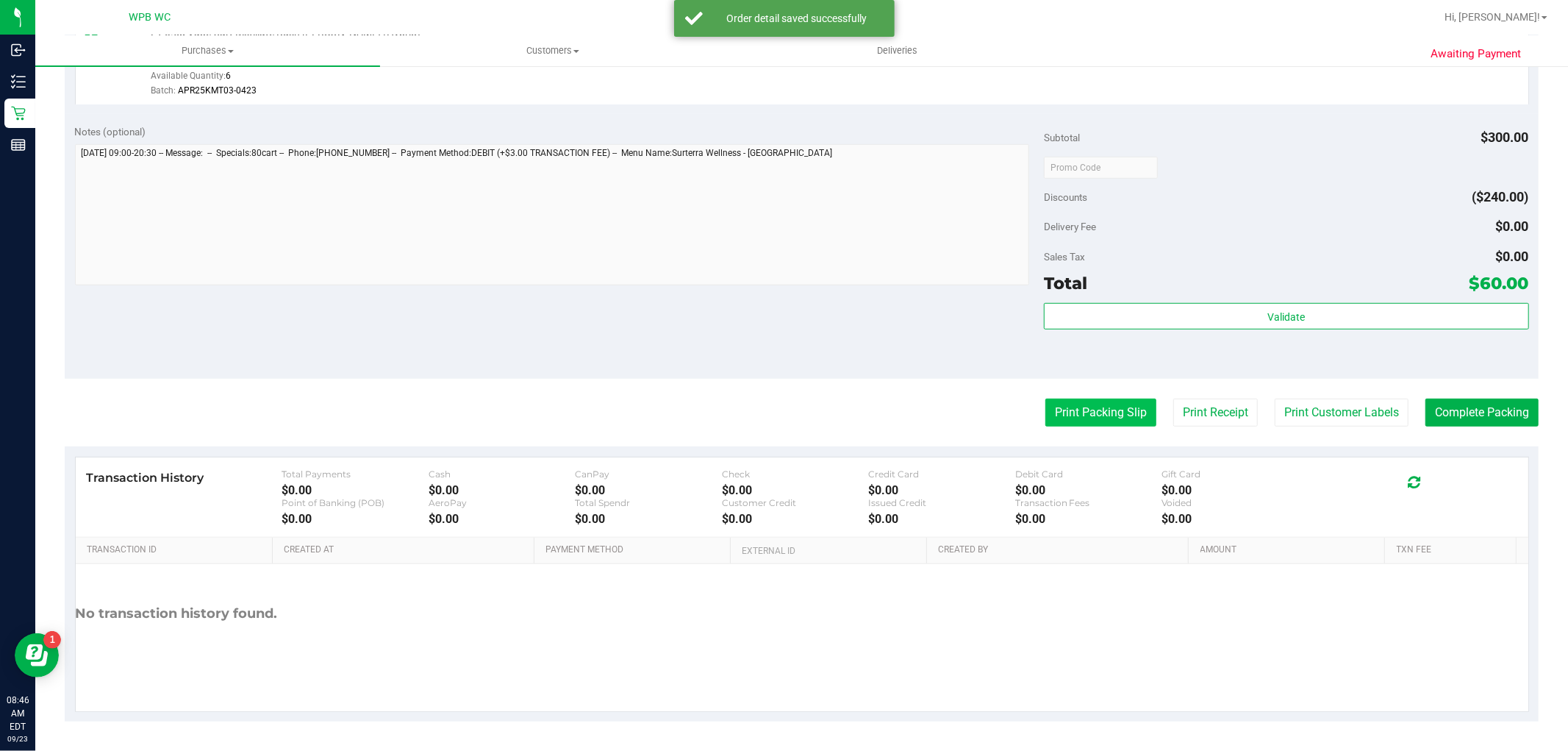
click at [1079, 424] on button "Print Packing Slip" at bounding box center [1101, 413] width 111 height 28
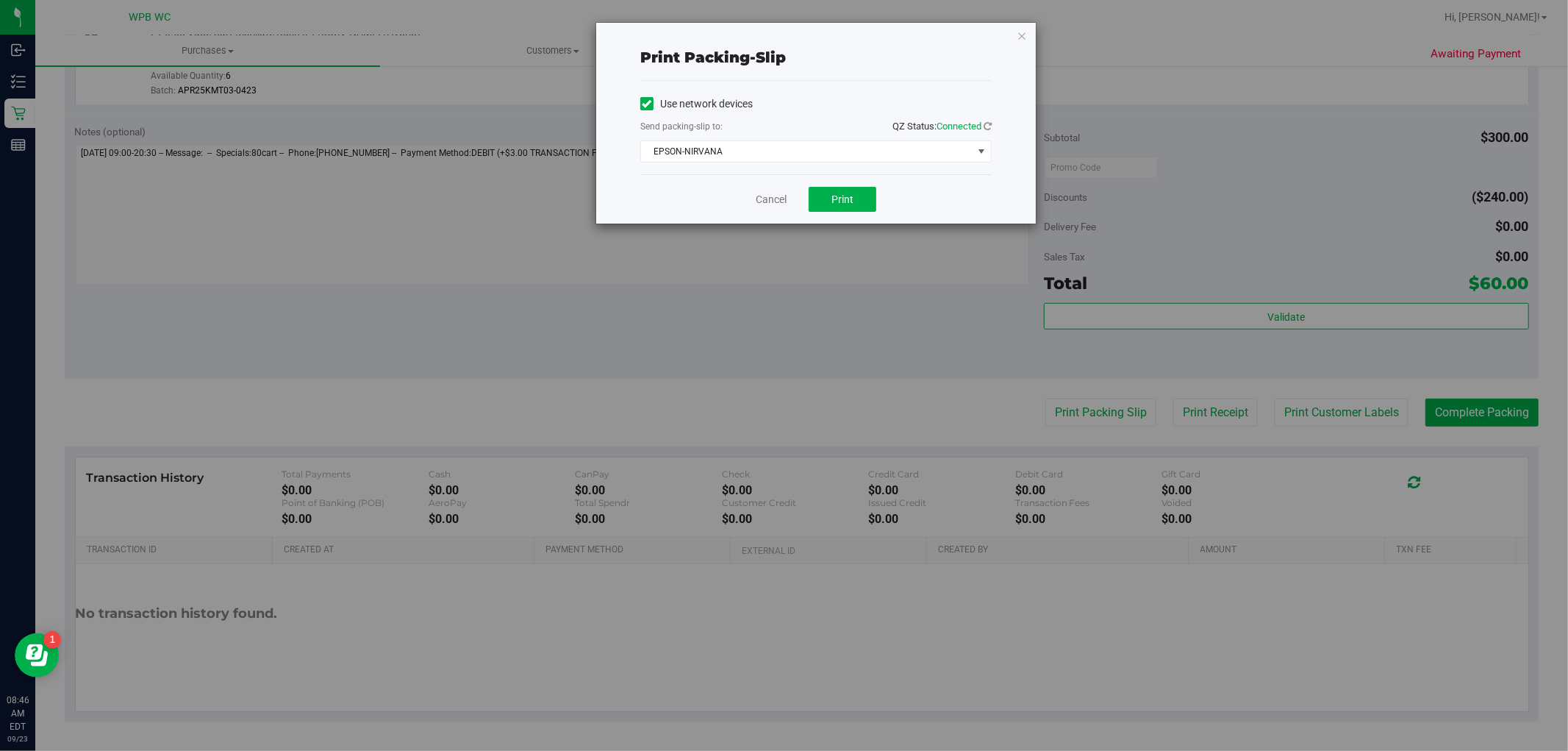
click at [885, 214] on div "Cancel Print" at bounding box center [816, 199] width 351 height 49
click at [869, 199] on button "Print" at bounding box center [842, 199] width 68 height 25
click at [1024, 34] on icon "button" at bounding box center [1022, 36] width 10 height 18
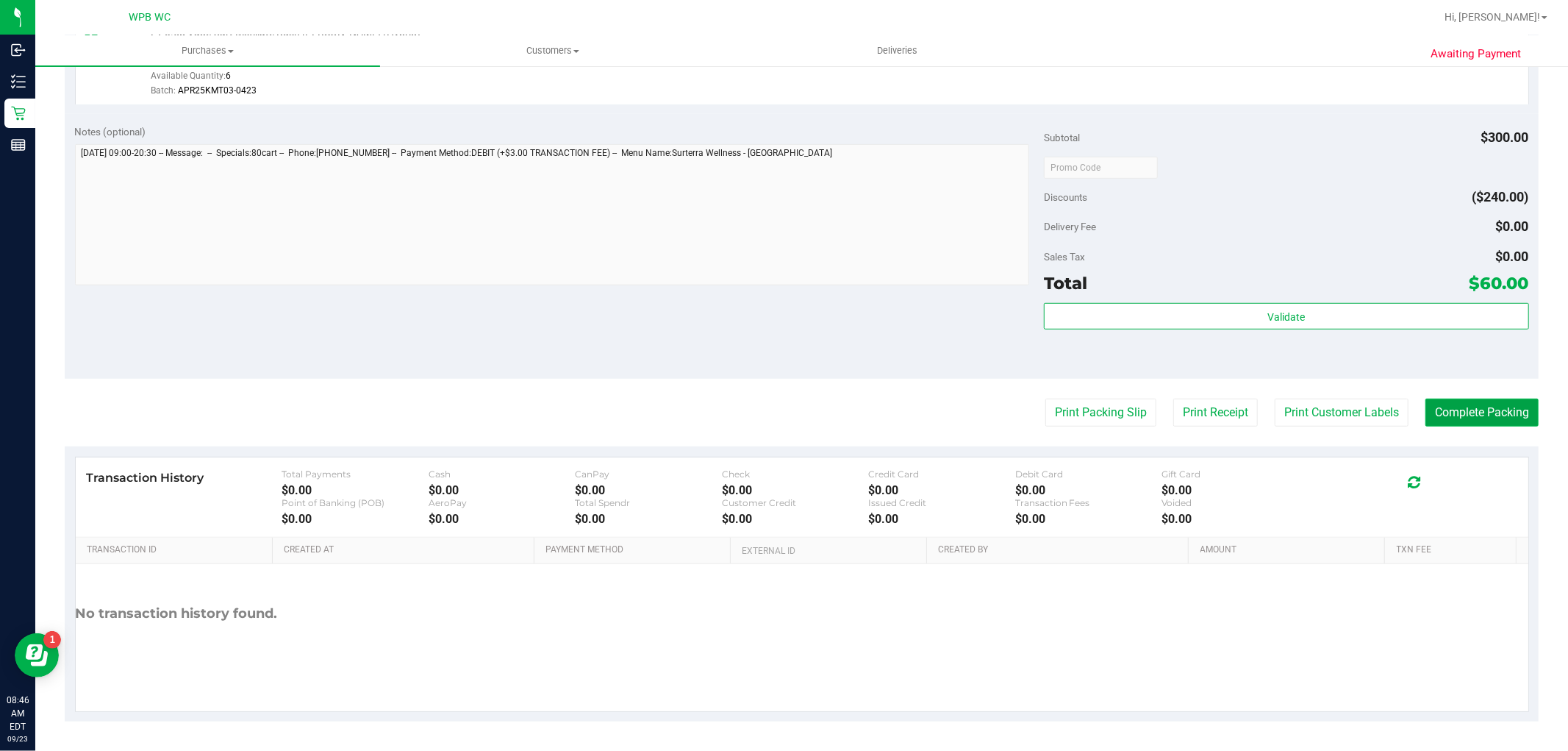
click at [1436, 401] on button "Complete Packing" at bounding box center [1482, 413] width 113 height 28
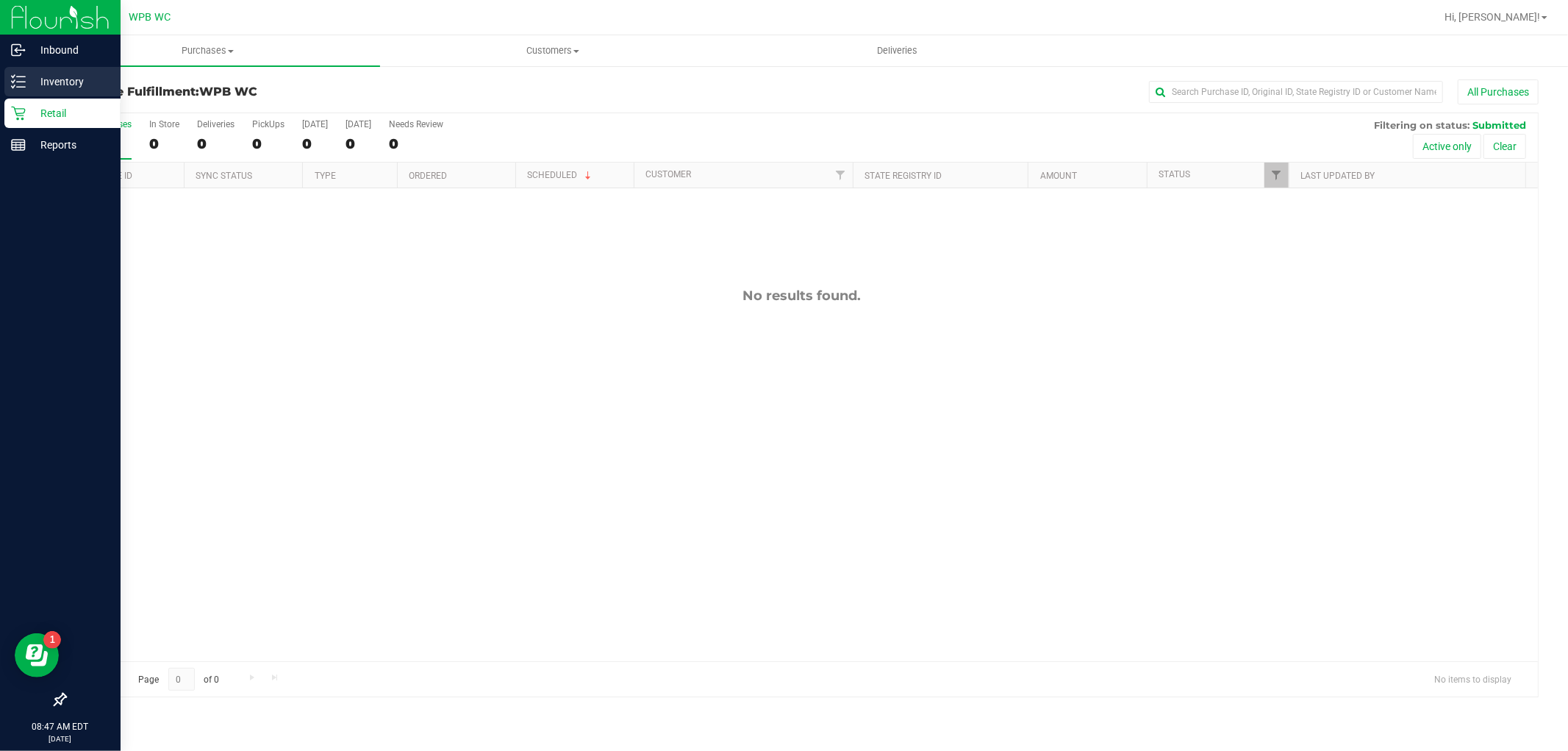
click at [55, 89] on p "Inventory" at bounding box center [70, 82] width 89 height 18
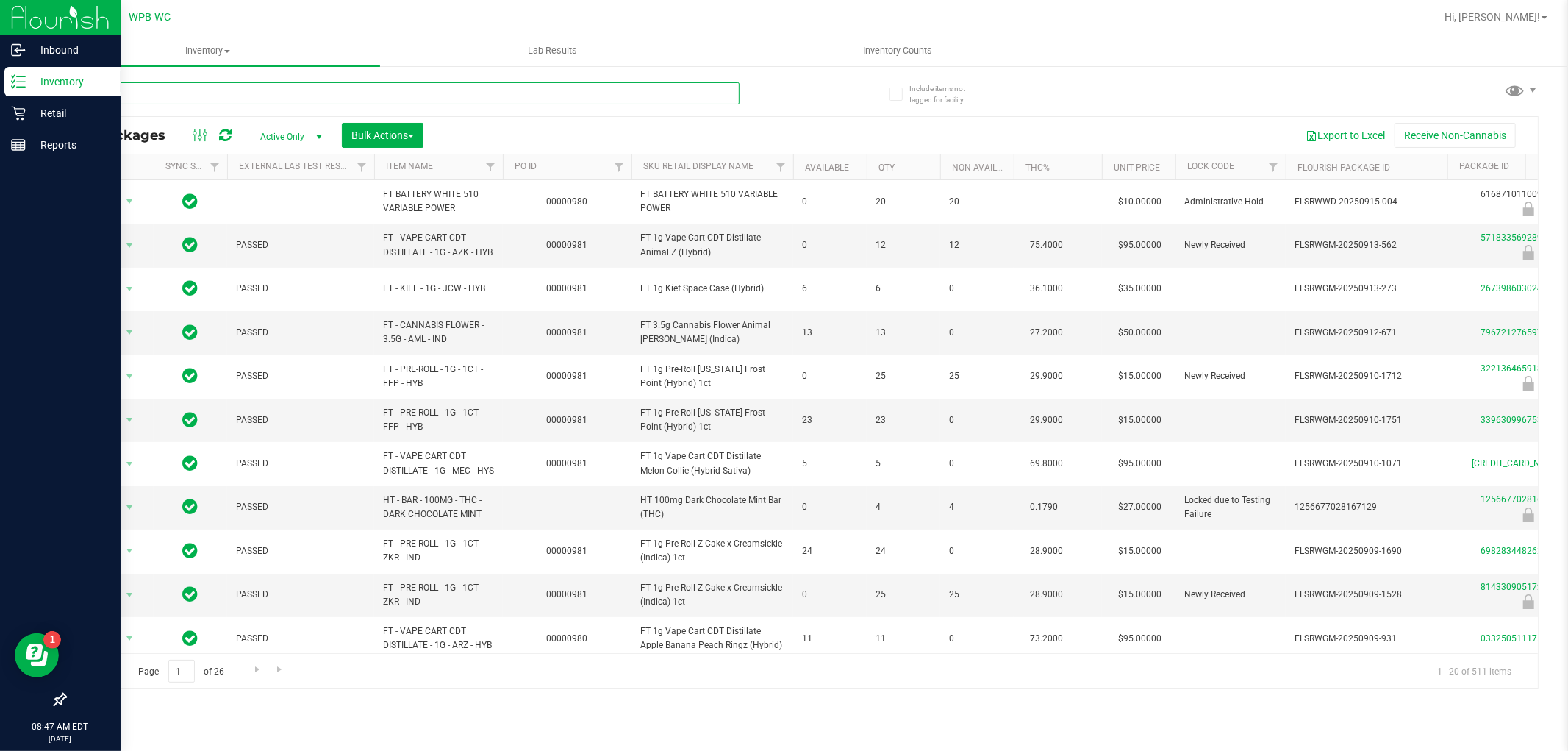
click at [678, 98] on input "text" at bounding box center [402, 94] width 675 height 22
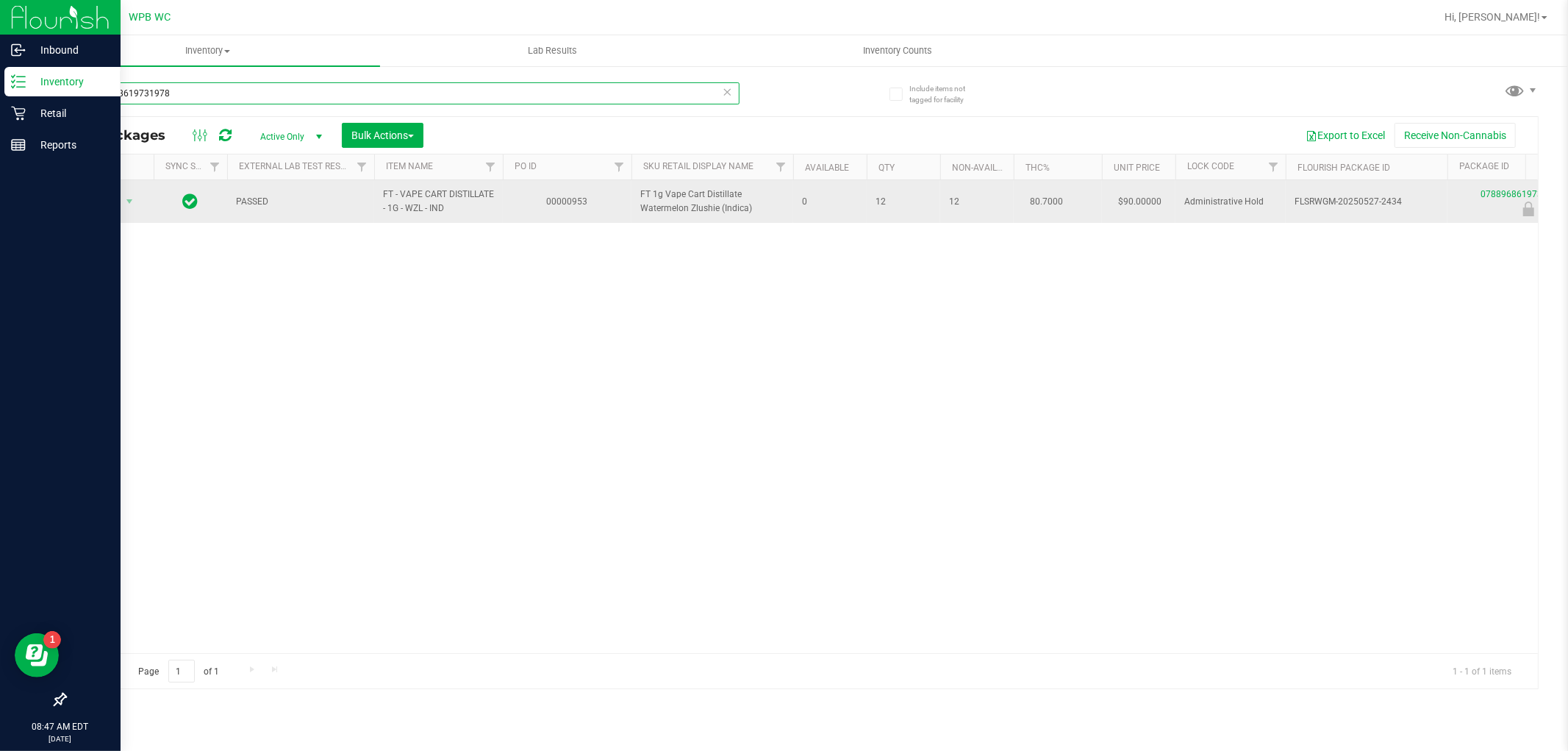
type input "0788968619731978"
click at [109, 203] on span "Action" at bounding box center [100, 202] width 39 height 21
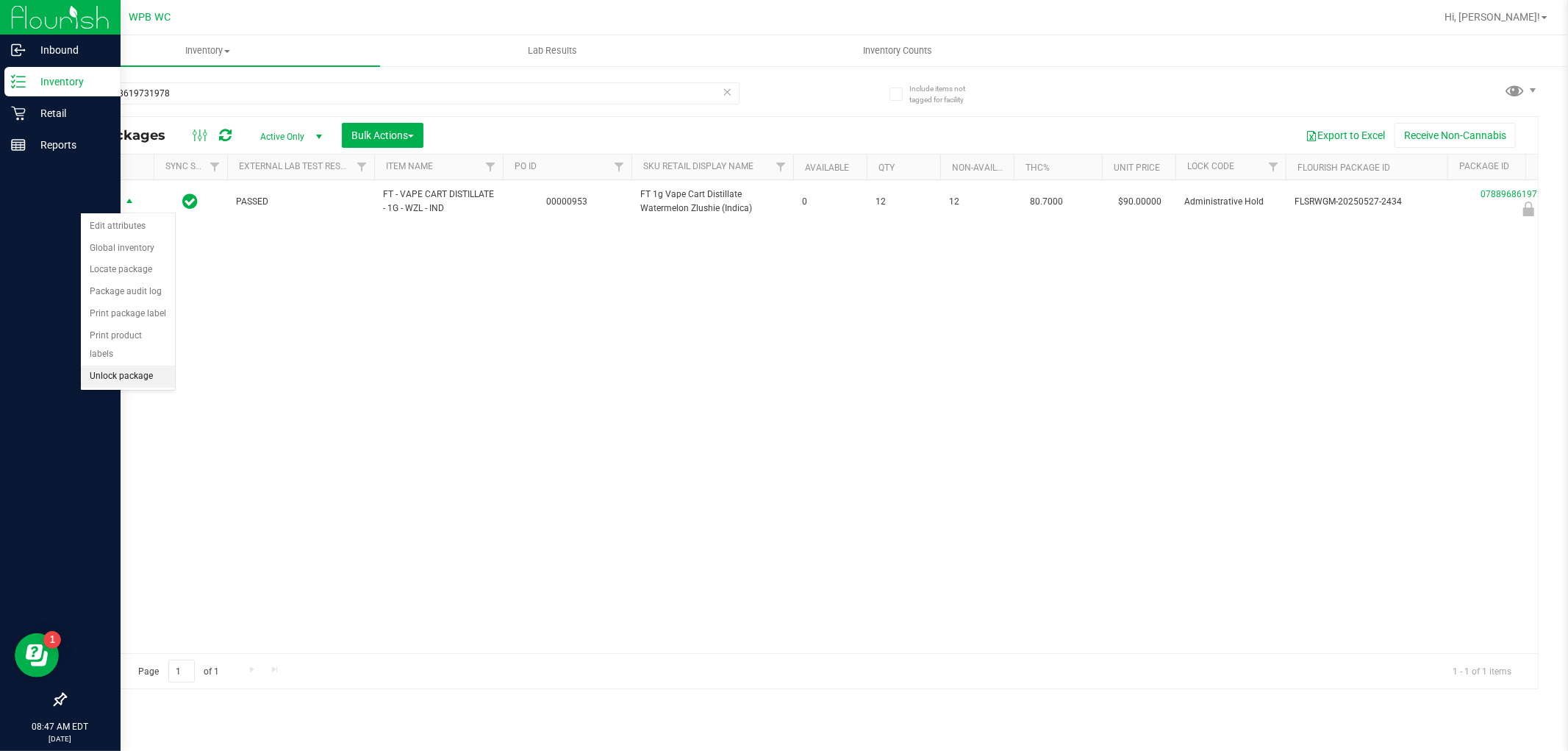
click at [141, 371] on li "Unlock package" at bounding box center [128, 377] width 94 height 22
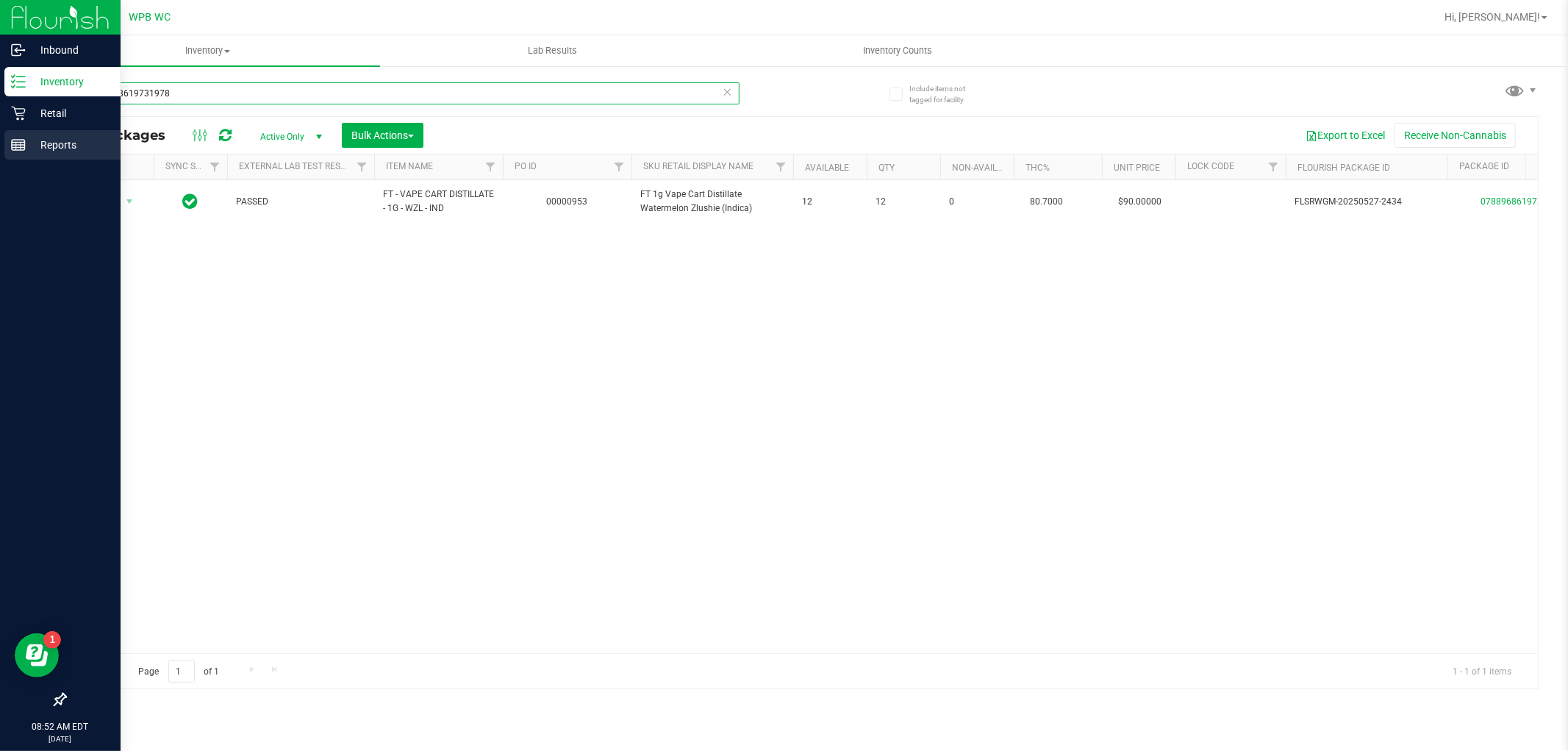
drag, startPoint x: 206, startPoint y: 92, endPoint x: 0, endPoint y: 130, distance: 209.5
click at [0, 130] on div "Inbound Inventory Retail Reports 08:52 AM EDT [DATE] 09/23 WPB WC Hi, [PERSON_N…" at bounding box center [784, 375] width 1568 height 751
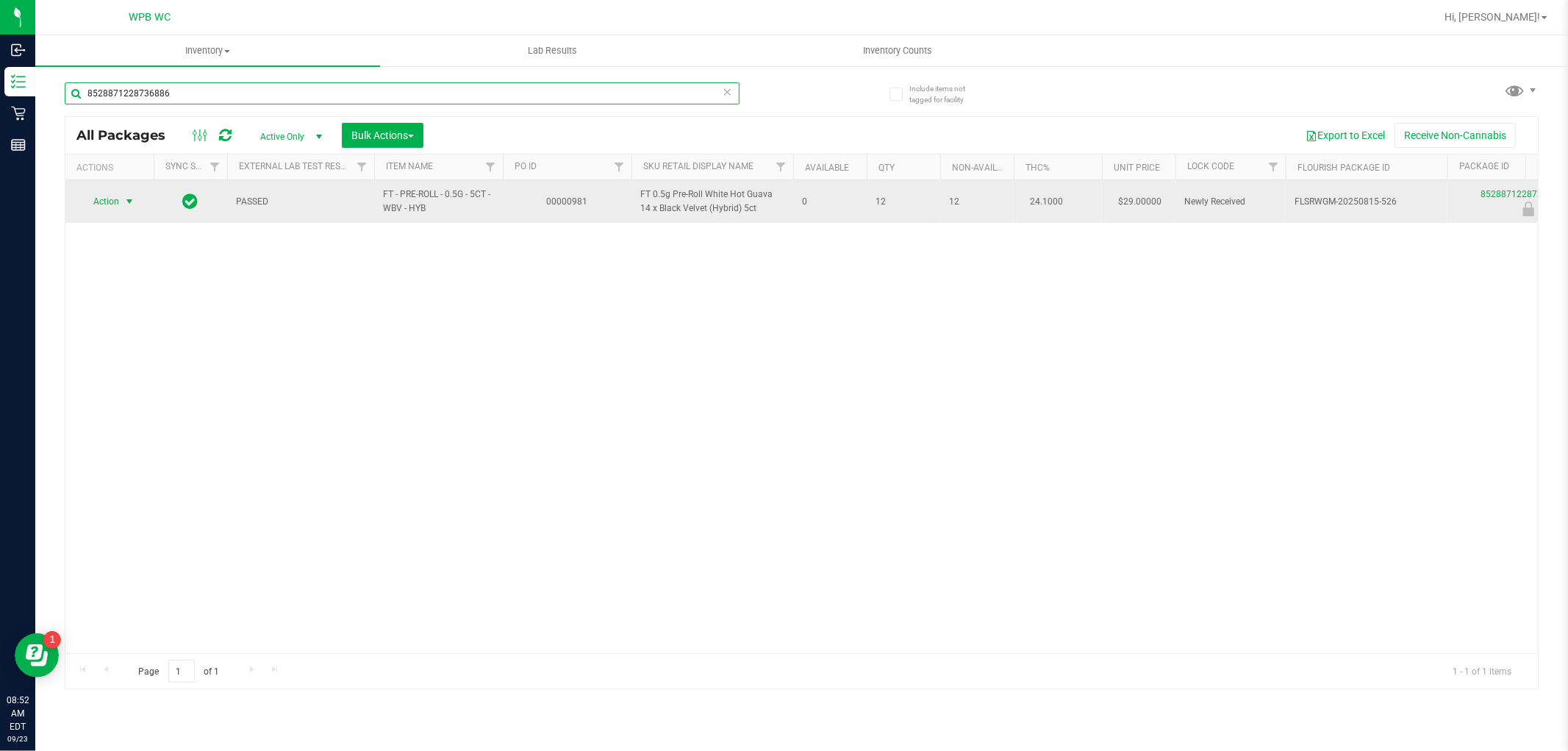
type input "8528871228736886"
click at [103, 194] on span "Action" at bounding box center [100, 202] width 39 height 21
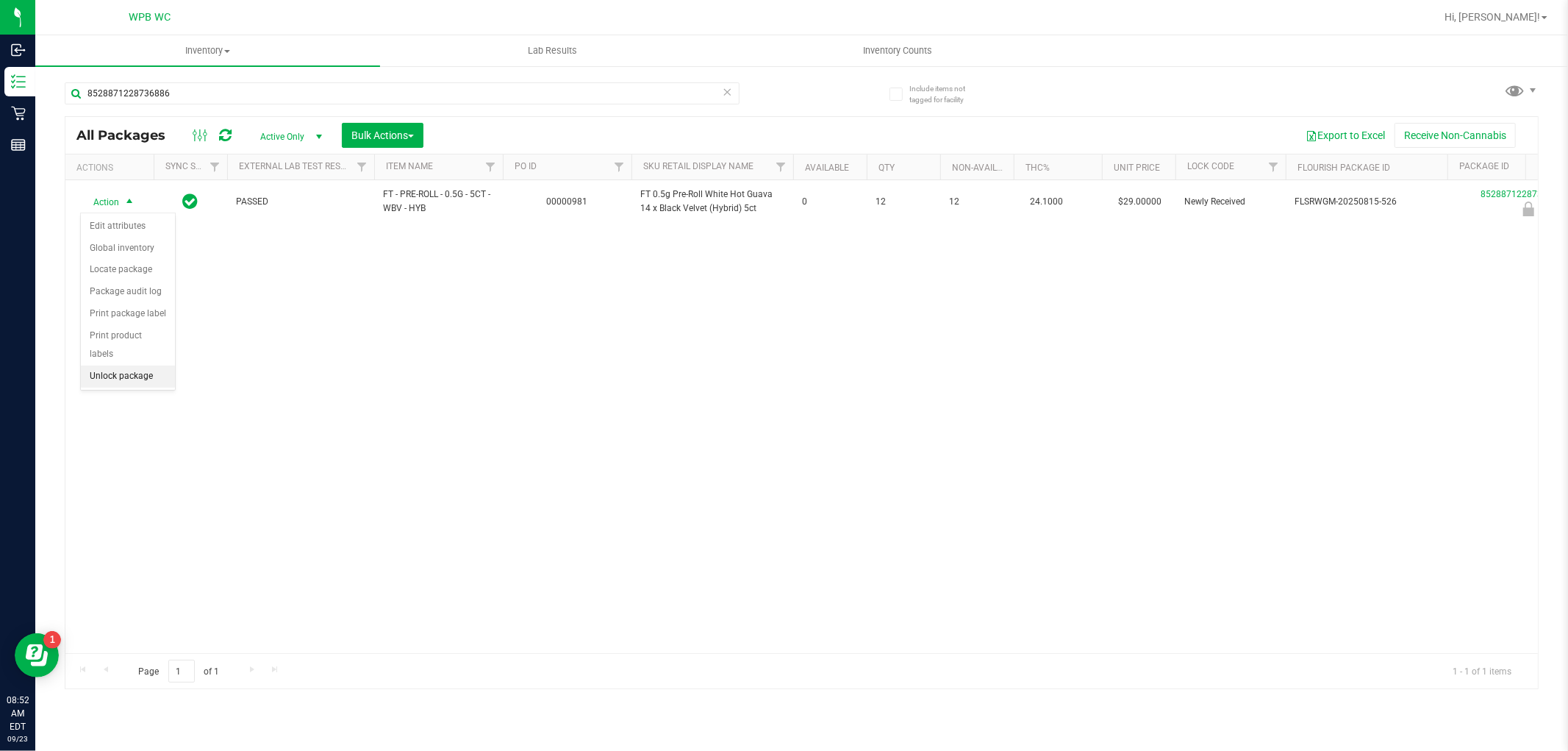
click at [150, 381] on li "Unlock package" at bounding box center [128, 377] width 94 height 22
